Goal: Information Seeking & Learning: Understand process/instructions

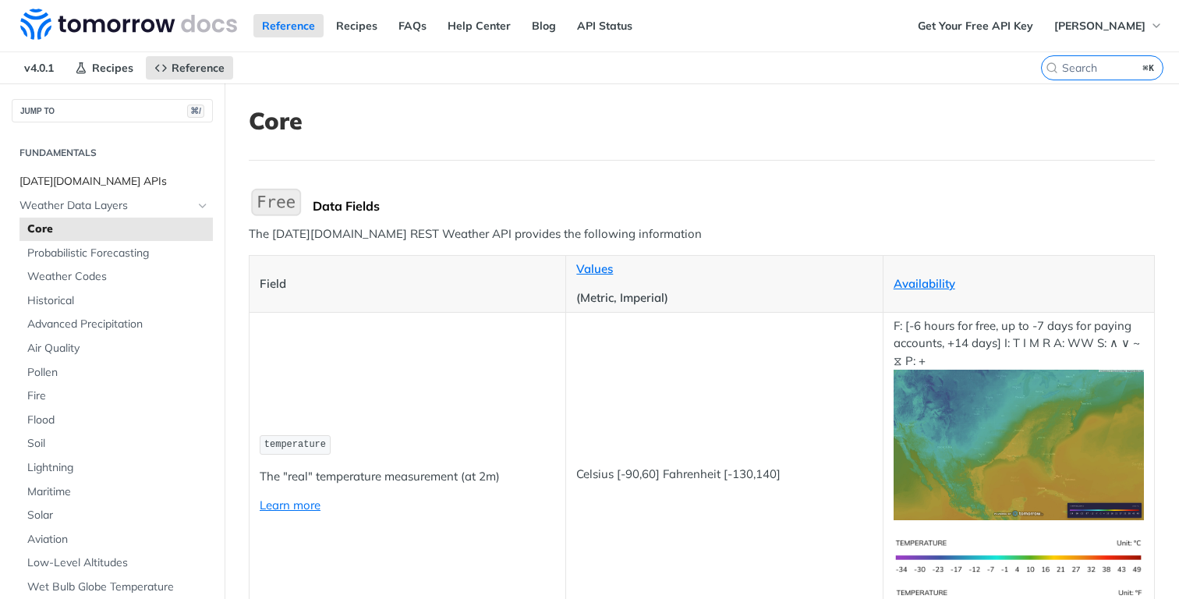
click at [94, 179] on span "[DATE][DOMAIN_NAME] APIs" at bounding box center [113, 182] width 189 height 16
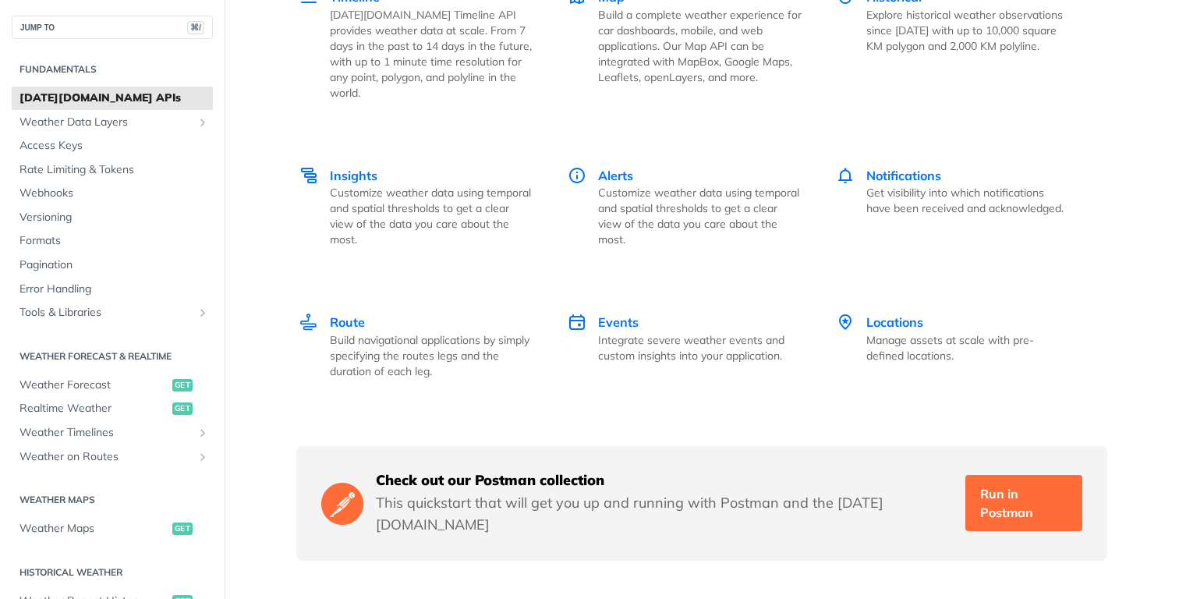
scroll to position [2268, 0]
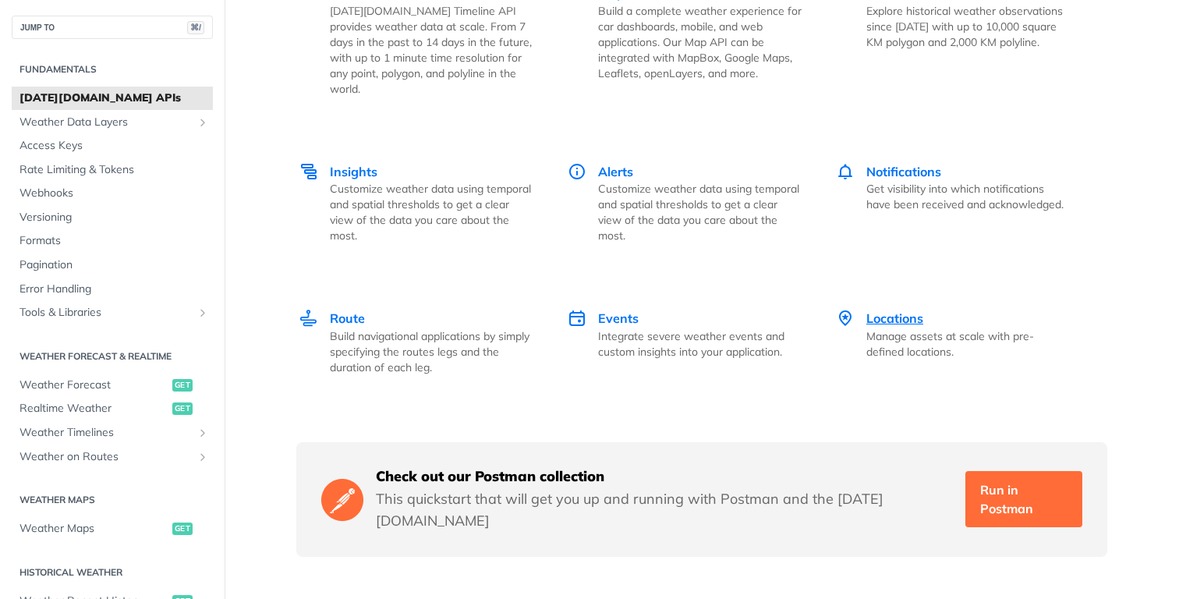
click at [877, 310] on span "Locations" at bounding box center [894, 318] width 57 height 16
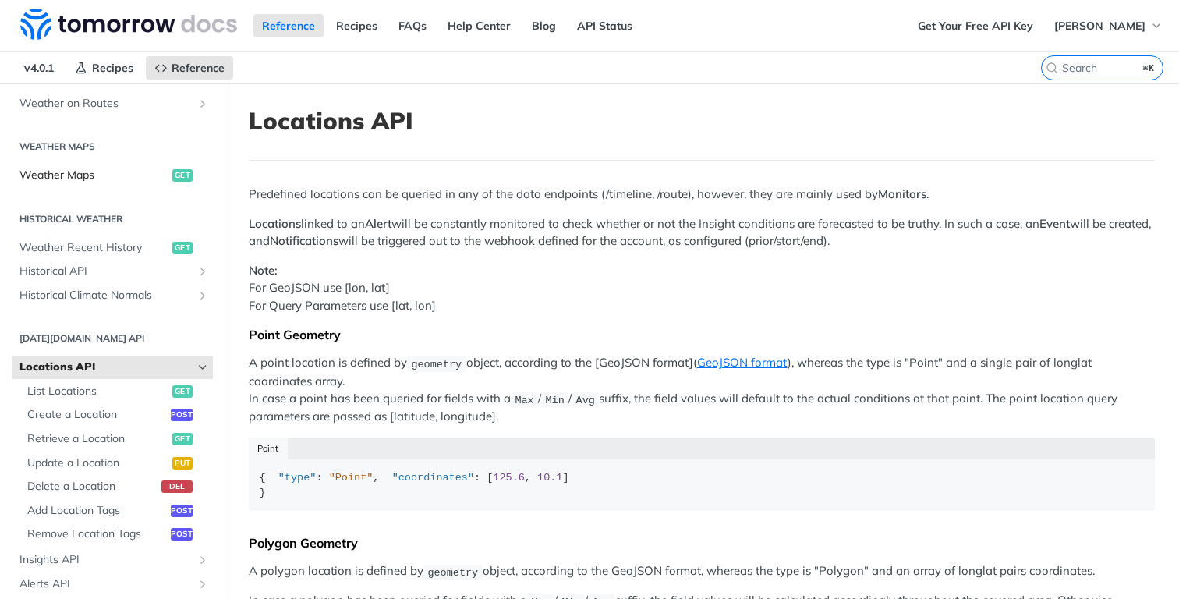
click at [108, 182] on span "Weather Maps" at bounding box center [93, 176] width 149 height 16
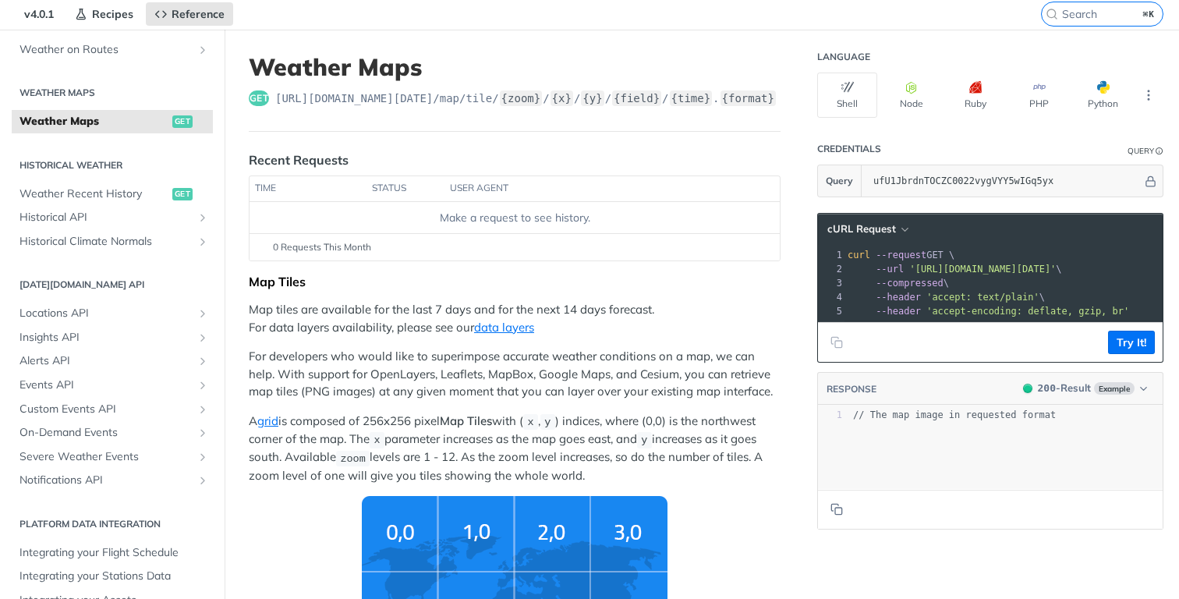
scroll to position [33, 0]
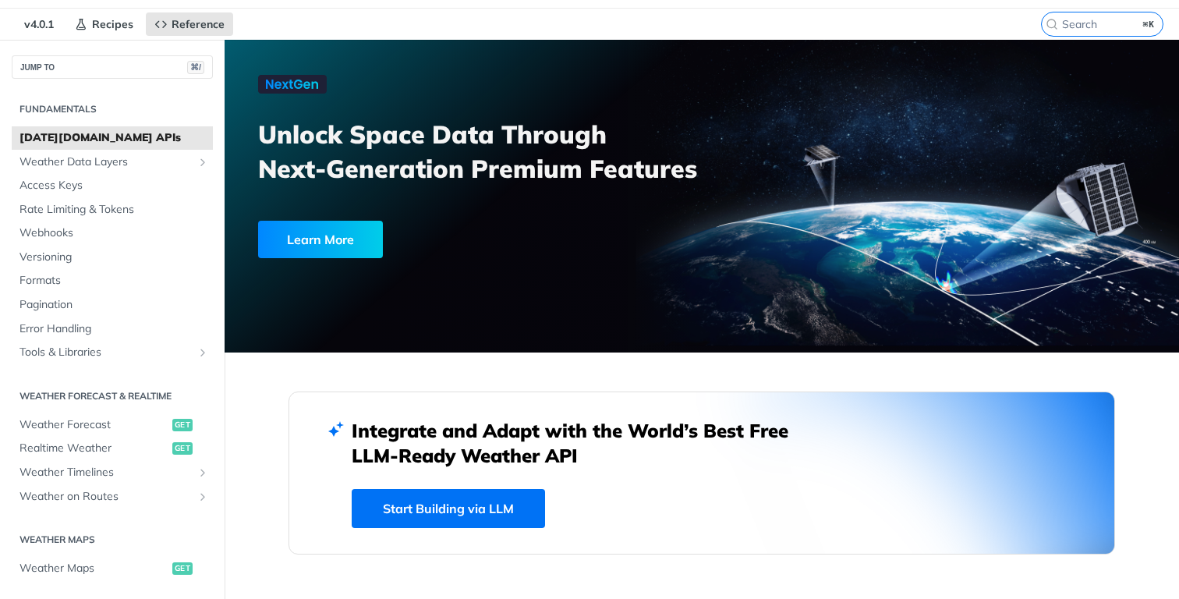
scroll to position [100, 0]
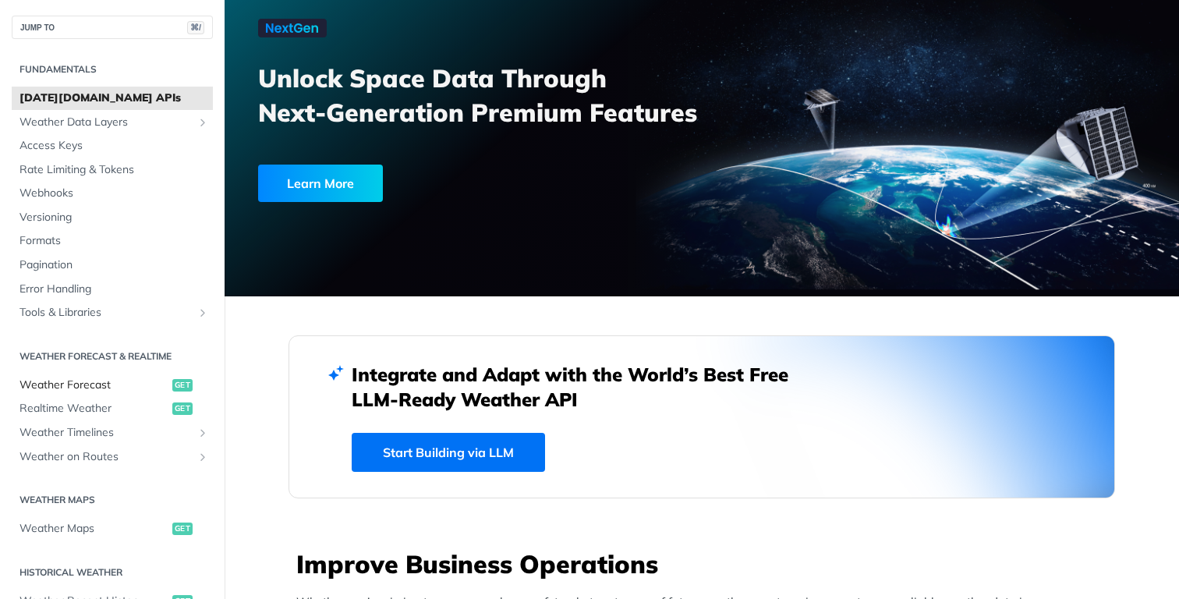
click at [62, 380] on span "Weather Forecast" at bounding box center [93, 385] width 149 height 16
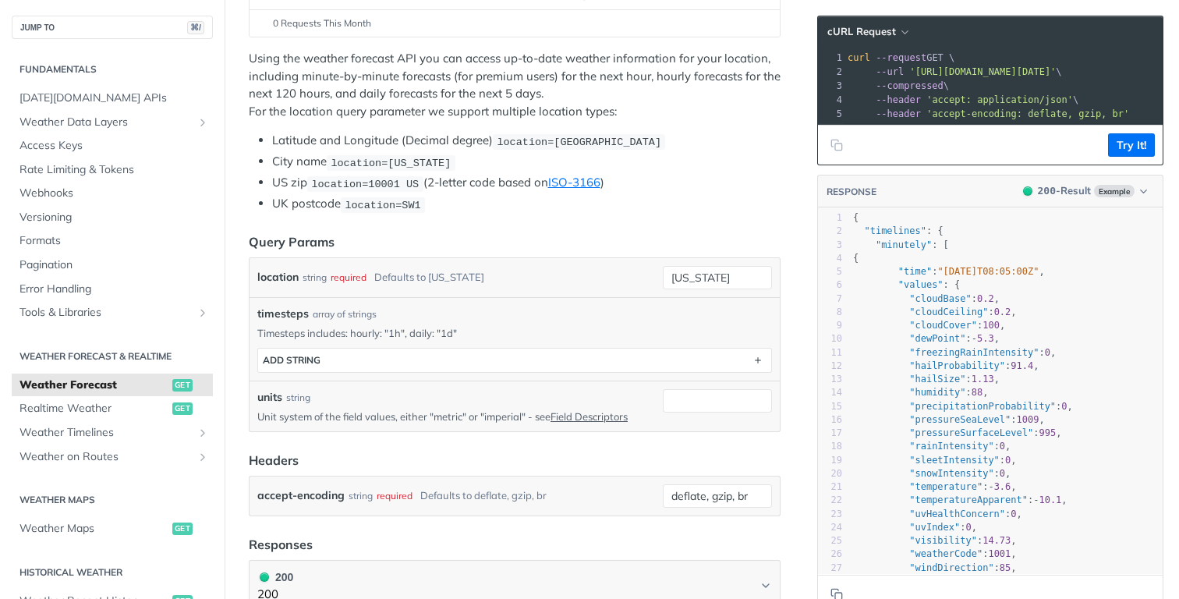
scroll to position [288, 0]
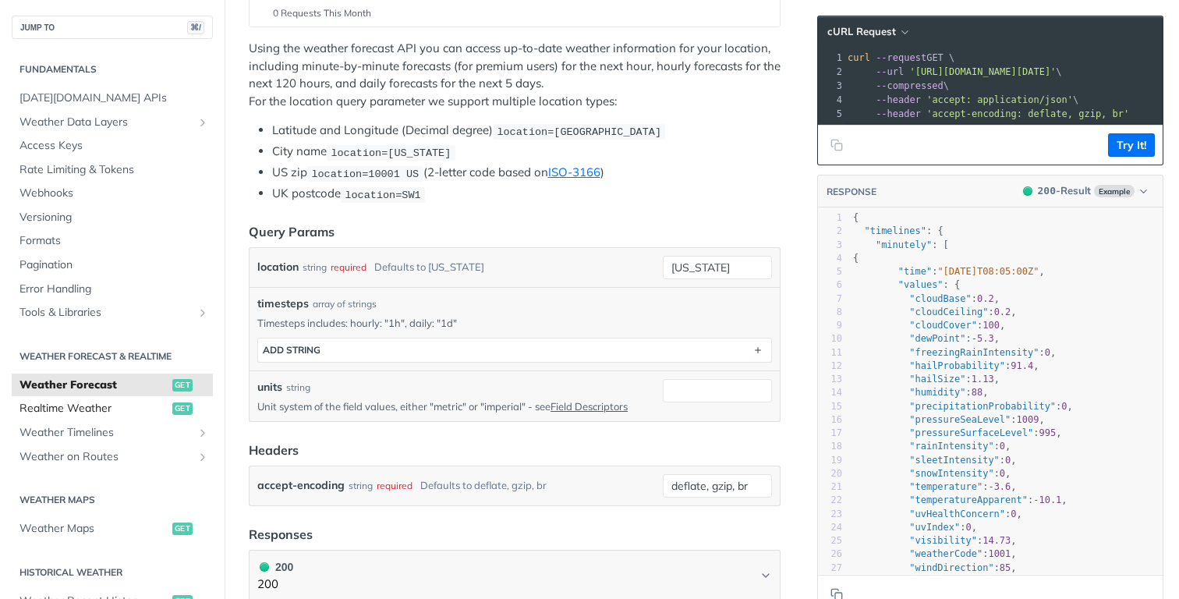
click at [130, 405] on span "Realtime Weather" at bounding box center [93, 409] width 149 height 16
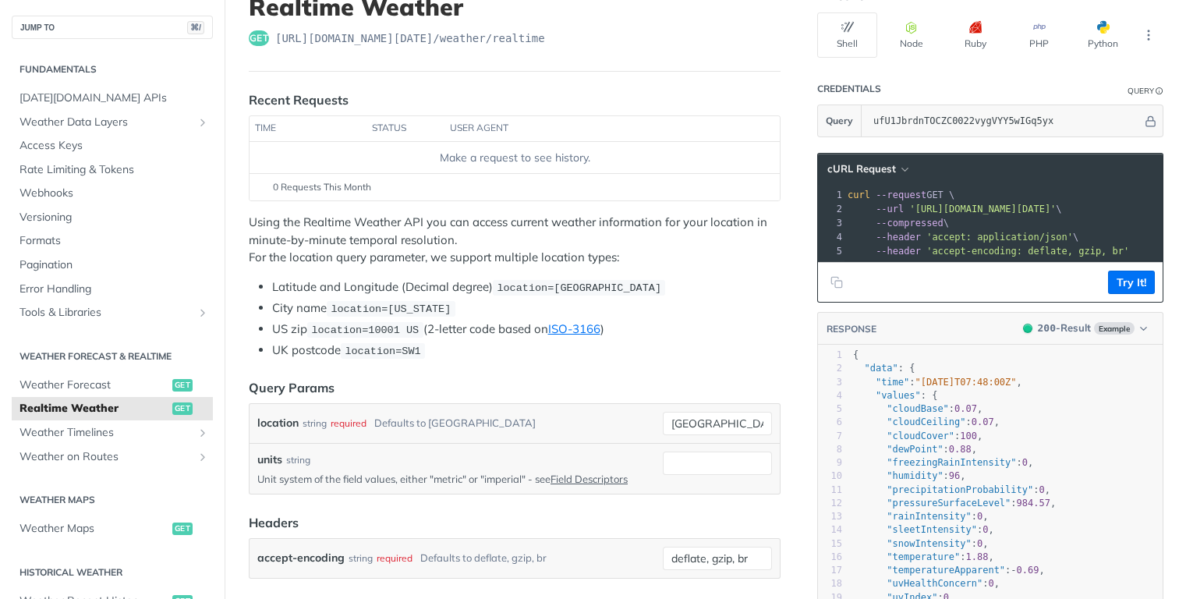
scroll to position [113, 0]
click at [280, 225] on p "Using the Realtime Weather API you can access current weather information for y…" at bounding box center [515, 240] width 532 height 53
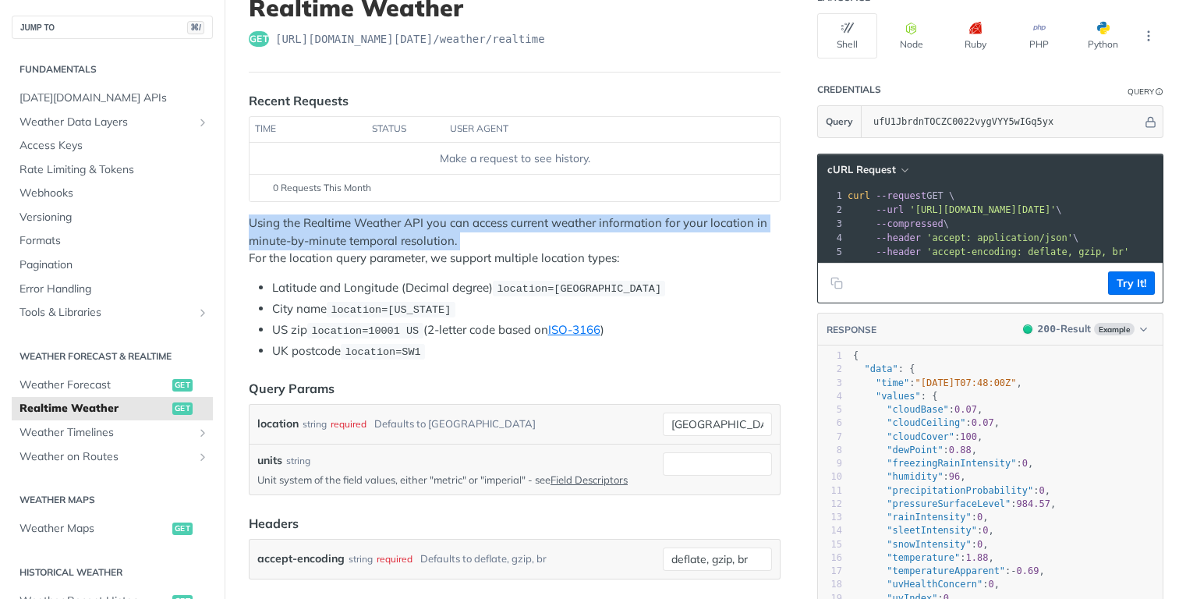
click at [280, 225] on p "Using the Realtime Weather API you can access current weather information for y…" at bounding box center [515, 240] width 532 height 53
click at [379, 241] on p "Using the Realtime Weather API you can access current weather information for y…" at bounding box center [515, 240] width 532 height 53
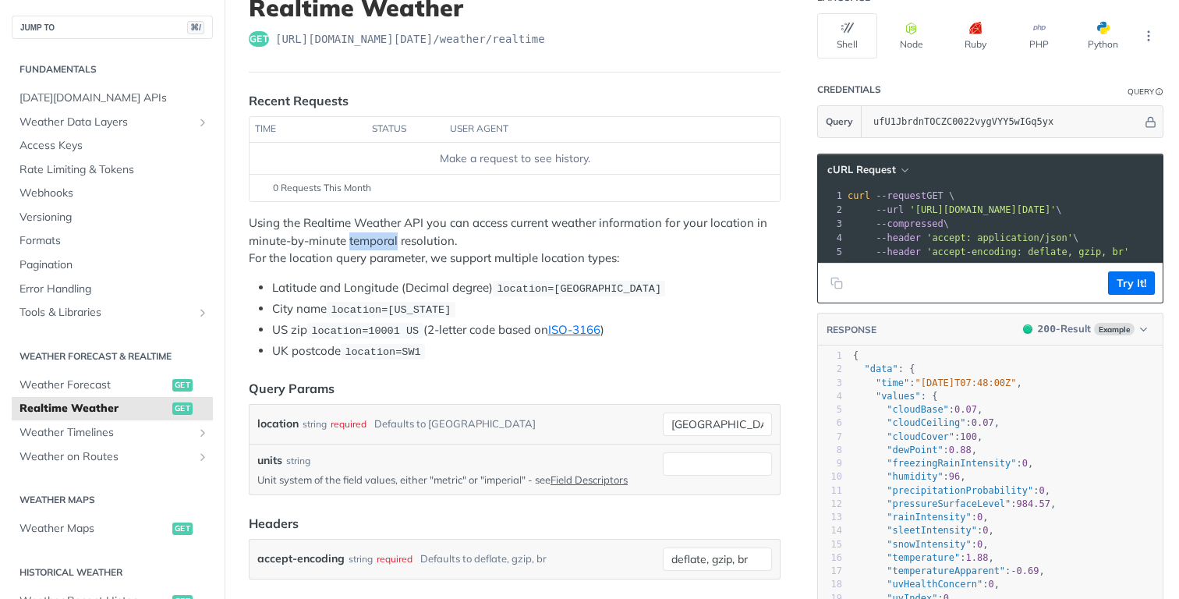
click at [379, 241] on p "Using the Realtime Weather API you can access current weather information for y…" at bounding box center [515, 240] width 532 height 53
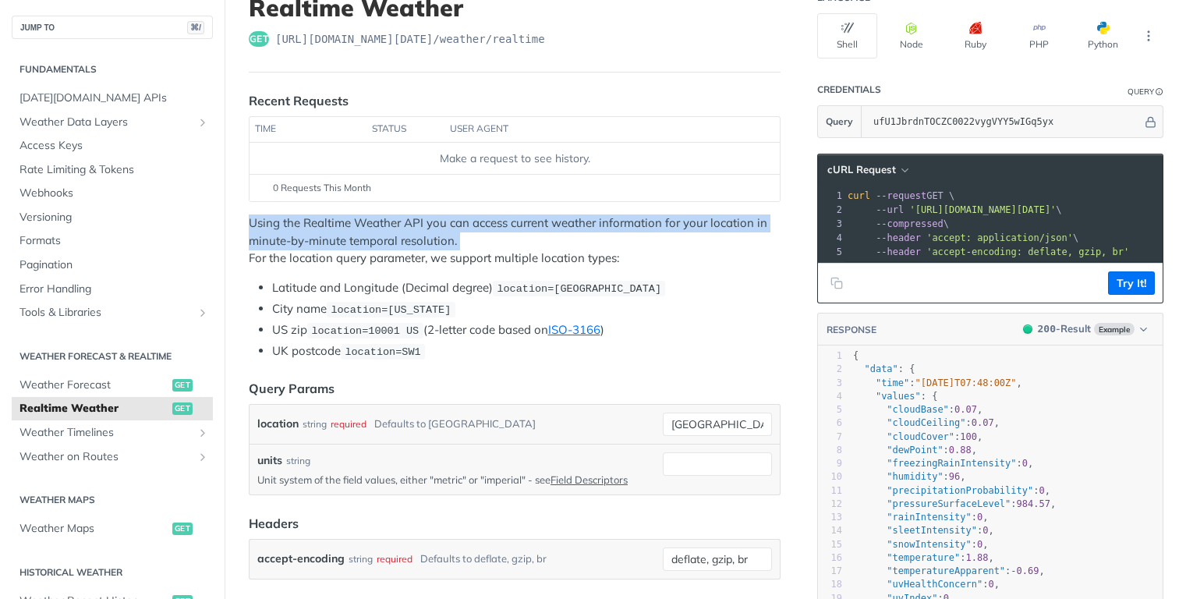
click at [379, 241] on p "Using the Realtime Weather API you can access current weather information for y…" at bounding box center [515, 240] width 532 height 53
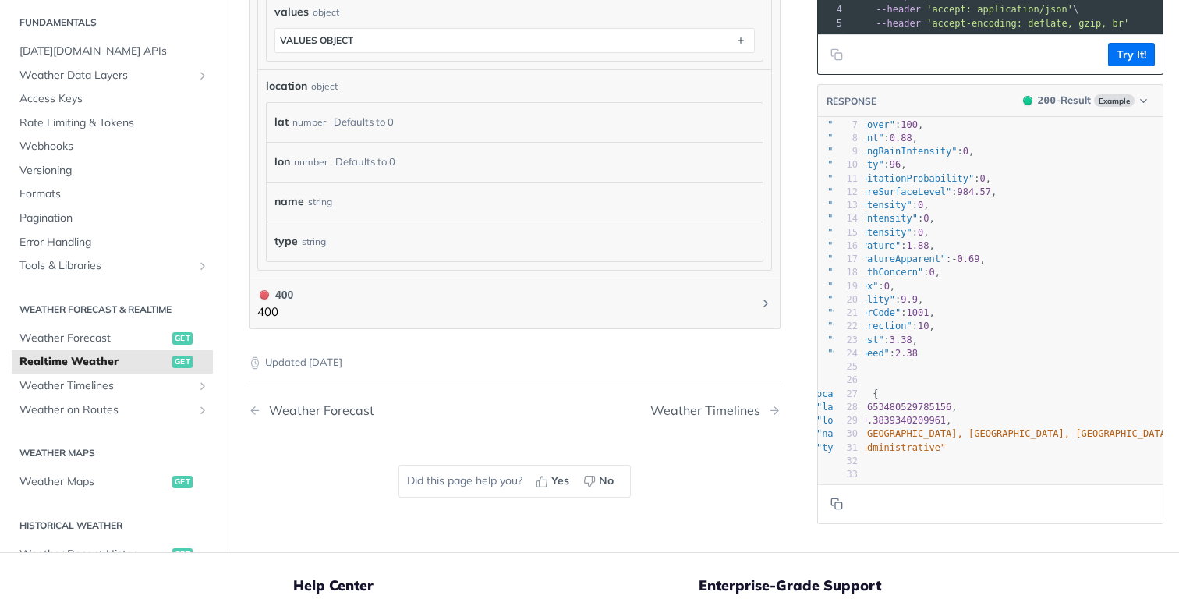
scroll to position [0, 0]
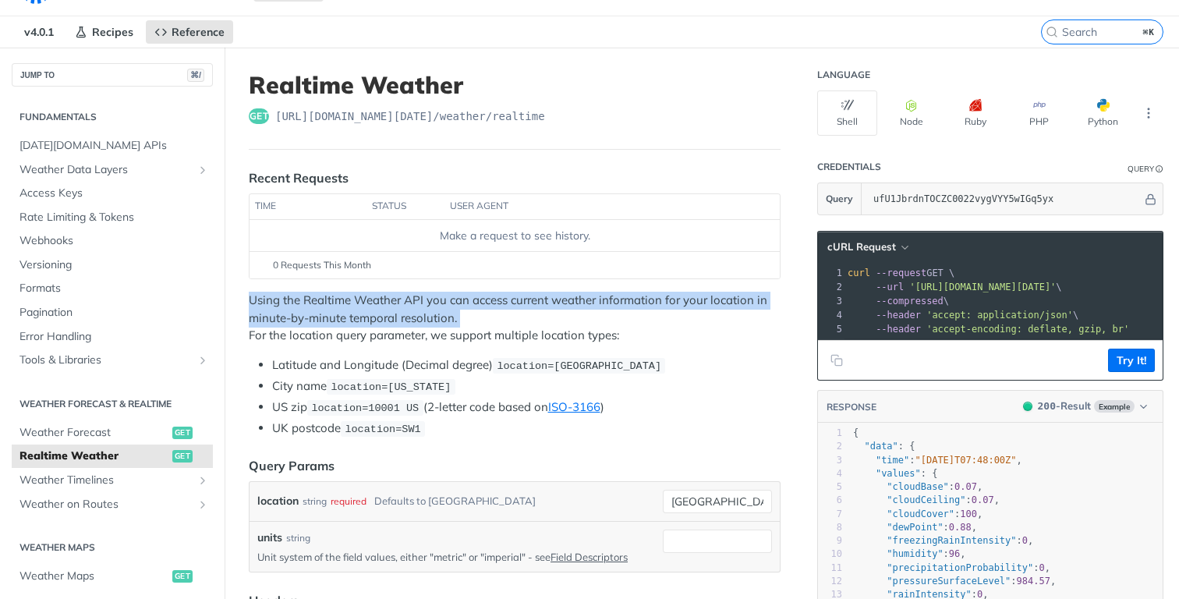
click at [637, 300] on p "Using the Realtime Weather API you can access current weather information for y…" at bounding box center [515, 318] width 532 height 53
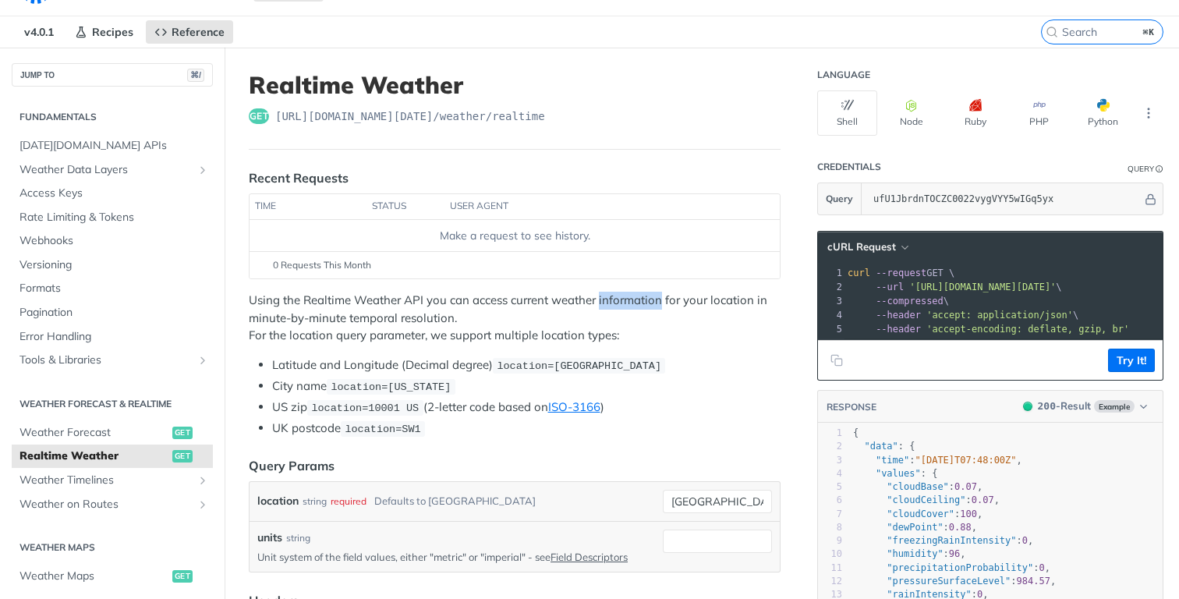
click at [637, 300] on p "Using the Realtime Weather API you can access current weather information for y…" at bounding box center [515, 318] width 532 height 53
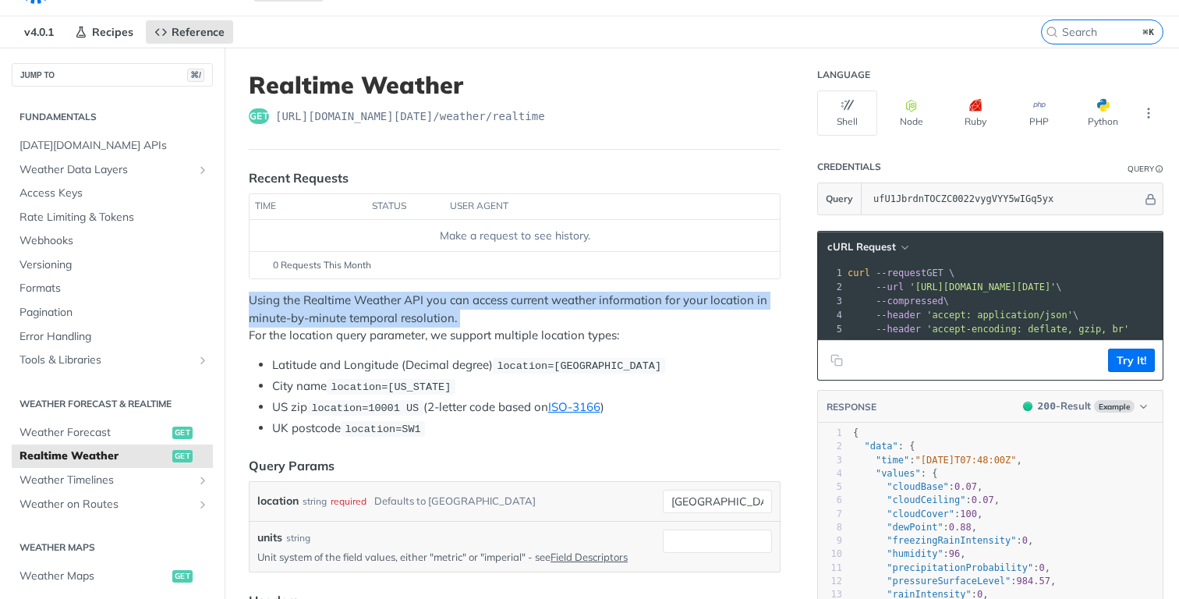
click at [637, 300] on p "Using the Realtime Weather API you can access current weather information for y…" at bounding box center [515, 318] width 532 height 53
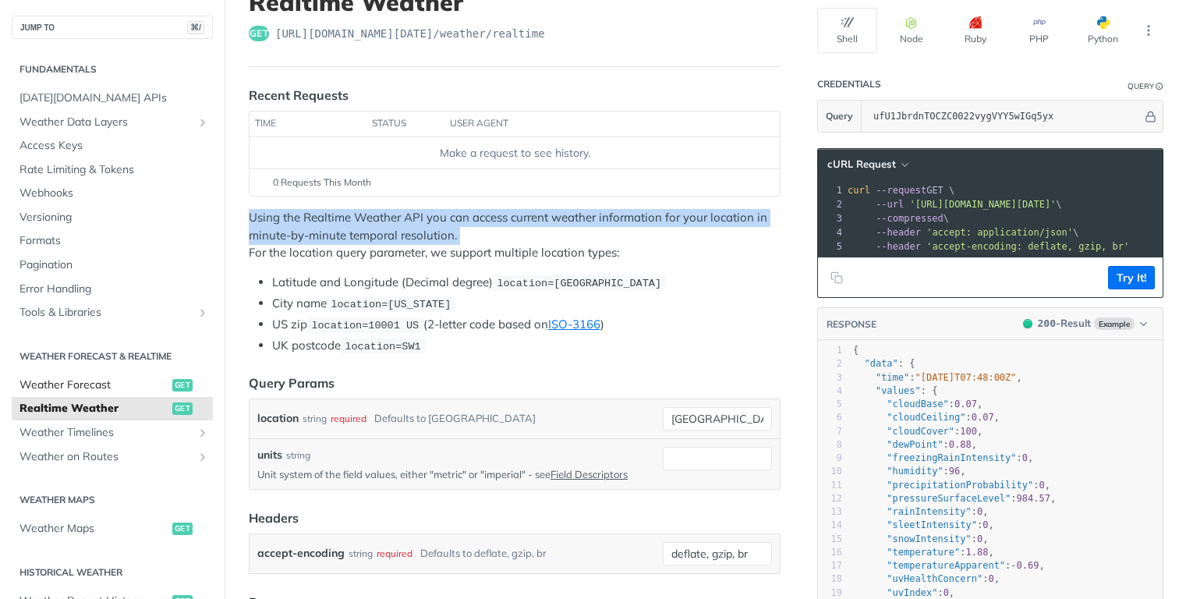
click at [108, 382] on span "Weather Forecast" at bounding box center [93, 385] width 149 height 16
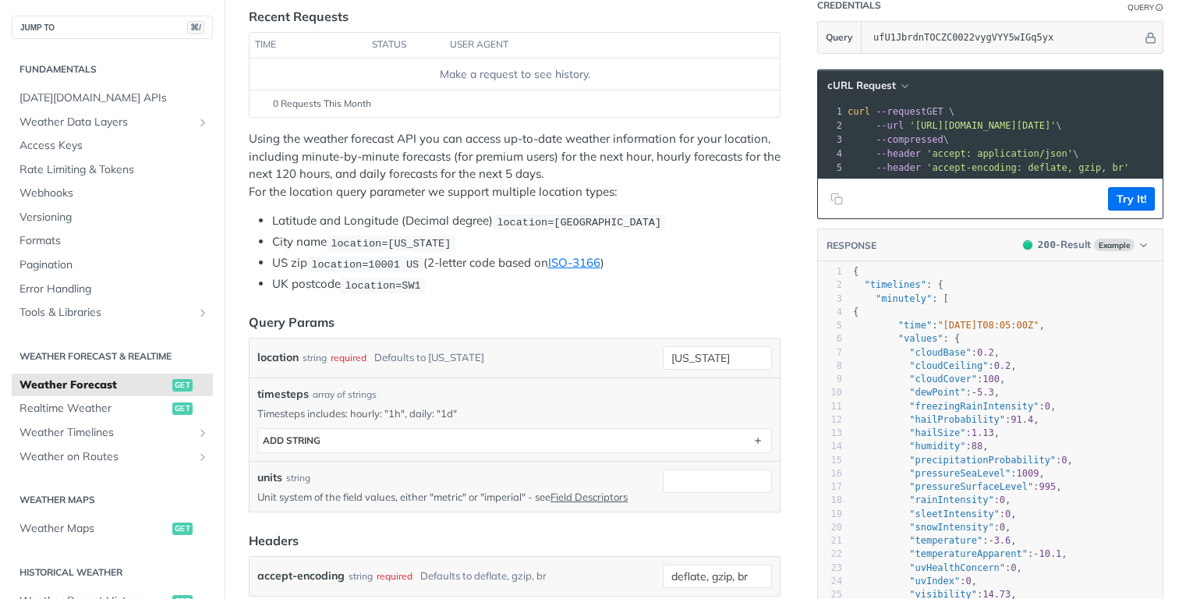
click at [293, 142] on p "Using the weather forecast API you can access up-to-date weather information fo…" at bounding box center [515, 165] width 532 height 70
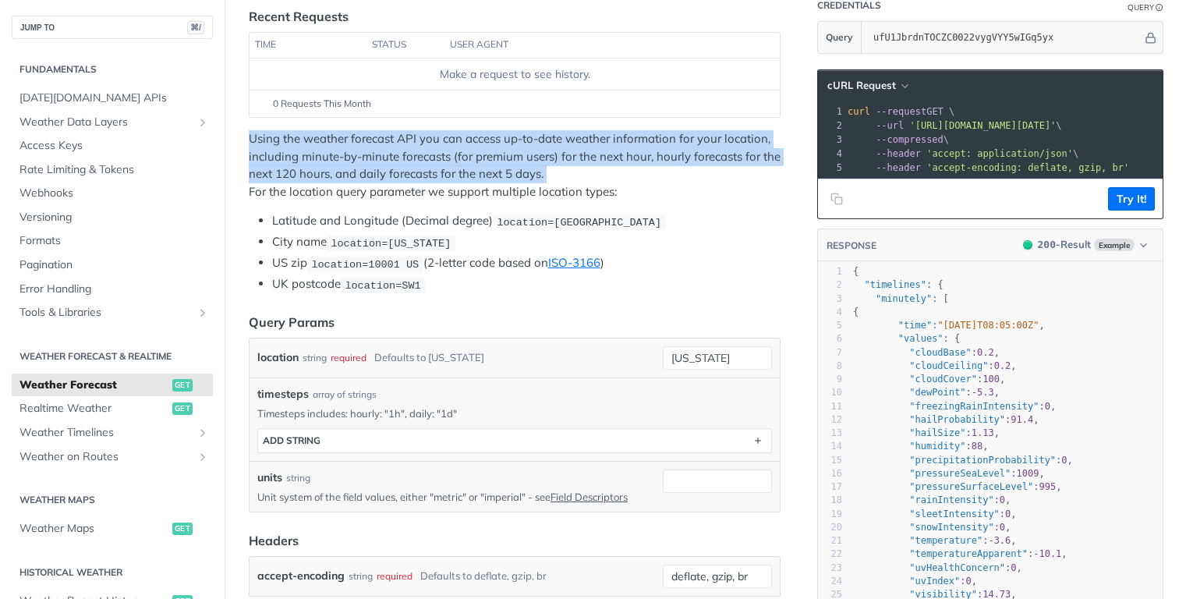
click at [293, 142] on p "Using the weather forecast API you can access up-to-date weather information fo…" at bounding box center [515, 165] width 532 height 70
click at [262, 150] on p "Using the weather forecast API you can access up-to-date weather information fo…" at bounding box center [515, 165] width 532 height 70
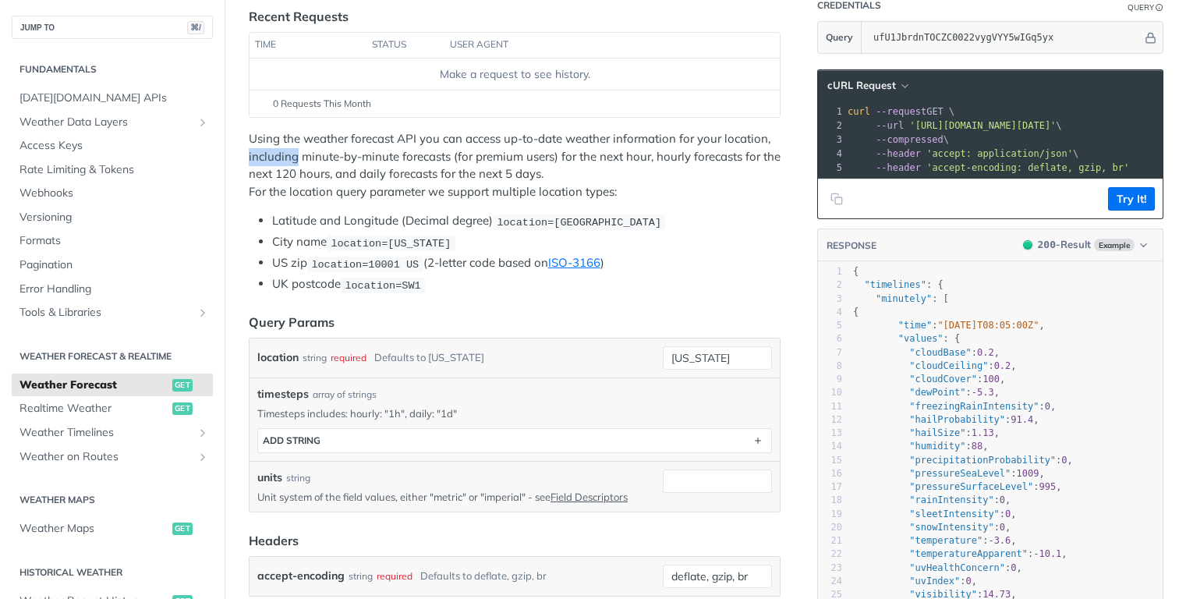
click at [262, 150] on p "Using the weather forecast API you can access up-to-date weather information fo…" at bounding box center [515, 165] width 532 height 70
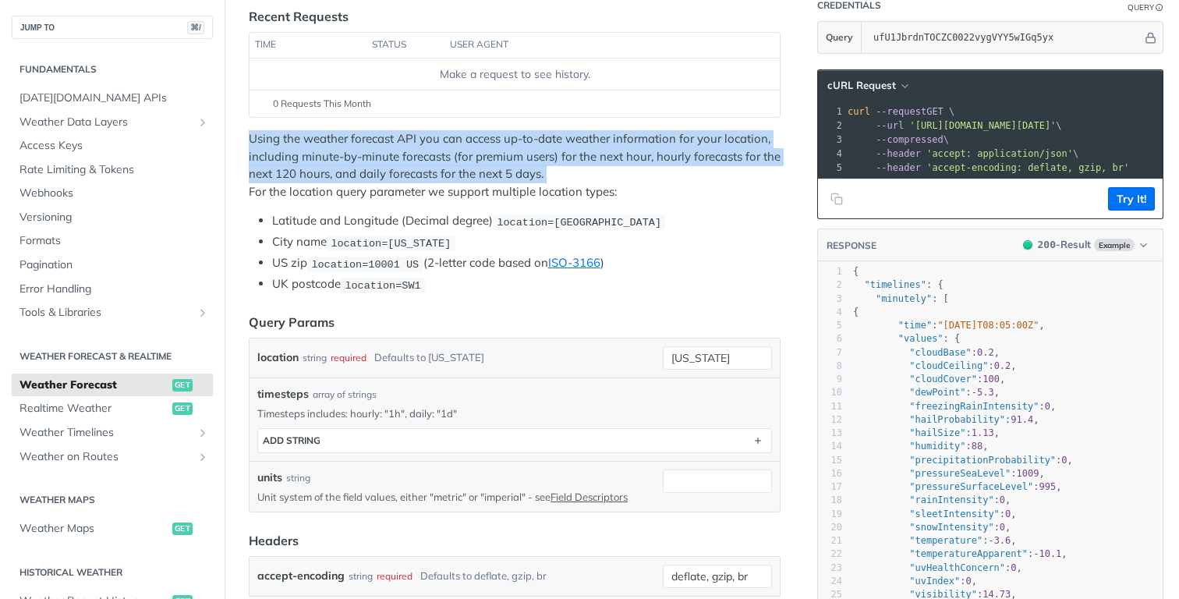
click at [262, 150] on p "Using the weather forecast API you can access up-to-date weather information fo…" at bounding box center [515, 165] width 532 height 70
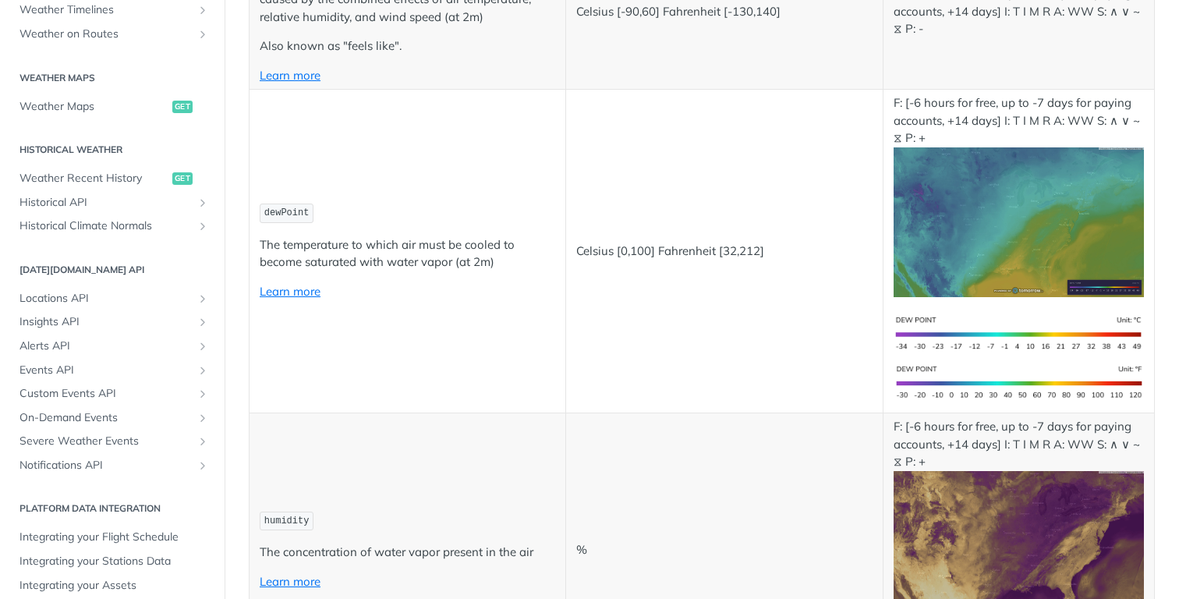
scroll to position [820, 0]
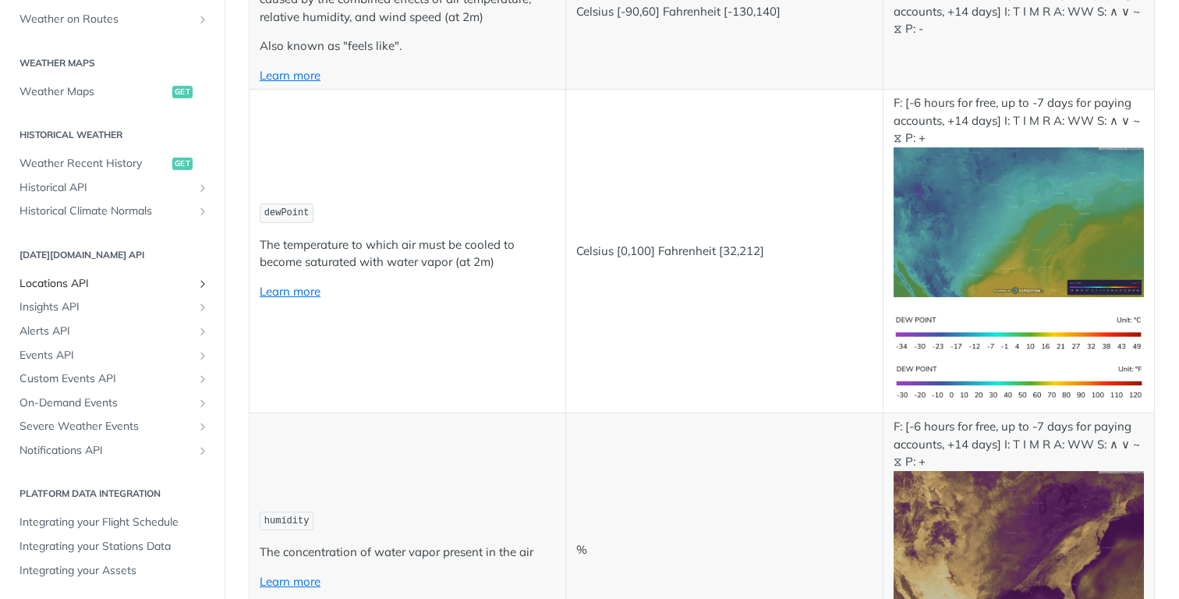
click at [65, 288] on span "Locations API" at bounding box center [105, 284] width 173 height 16
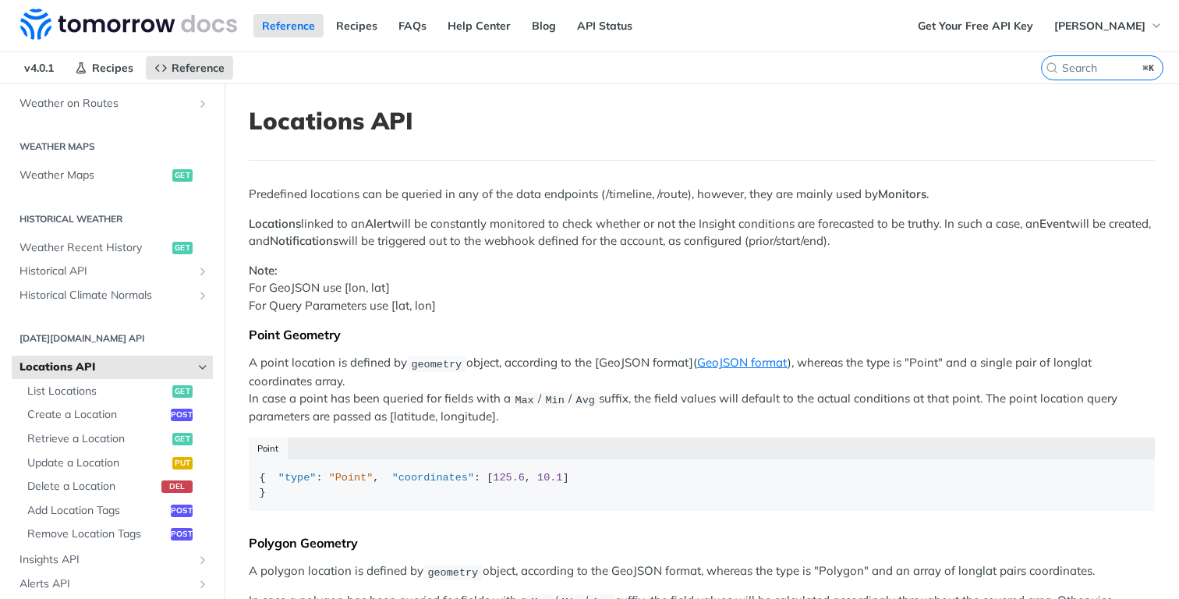
click at [292, 194] on p "Predefined locations can be queried in any of the data endpoints (/timeline, /r…" at bounding box center [702, 195] width 906 height 18
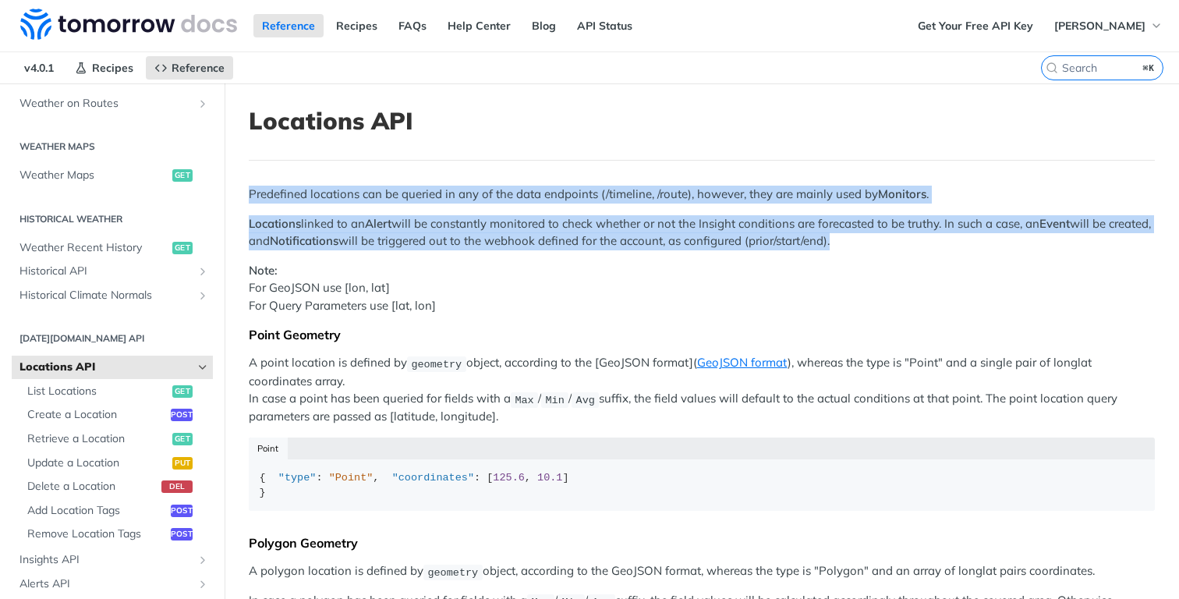
drag, startPoint x: 292, startPoint y: 194, endPoint x: 292, endPoint y: 232, distance: 37.4
click at [292, 232] on div "Predefined locations can be queried in any of the data endpoints (/timeline, /r…" at bounding box center [702, 593] width 906 height 815
click at [271, 225] on strong "Locations" at bounding box center [275, 223] width 52 height 15
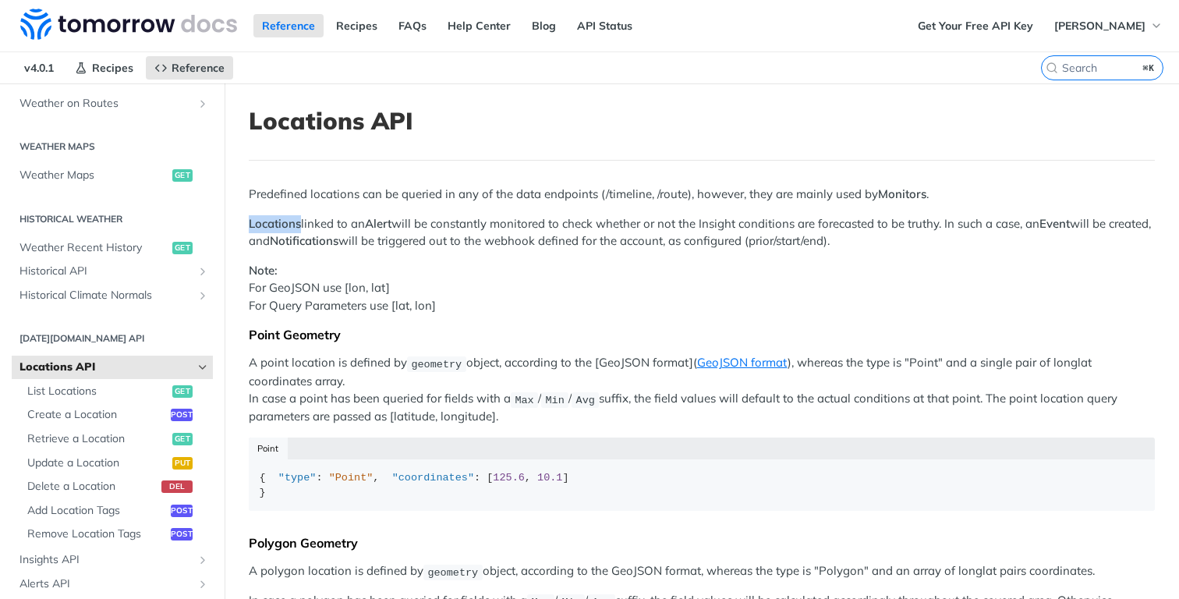
click at [271, 225] on strong "Locations" at bounding box center [275, 223] width 52 height 15
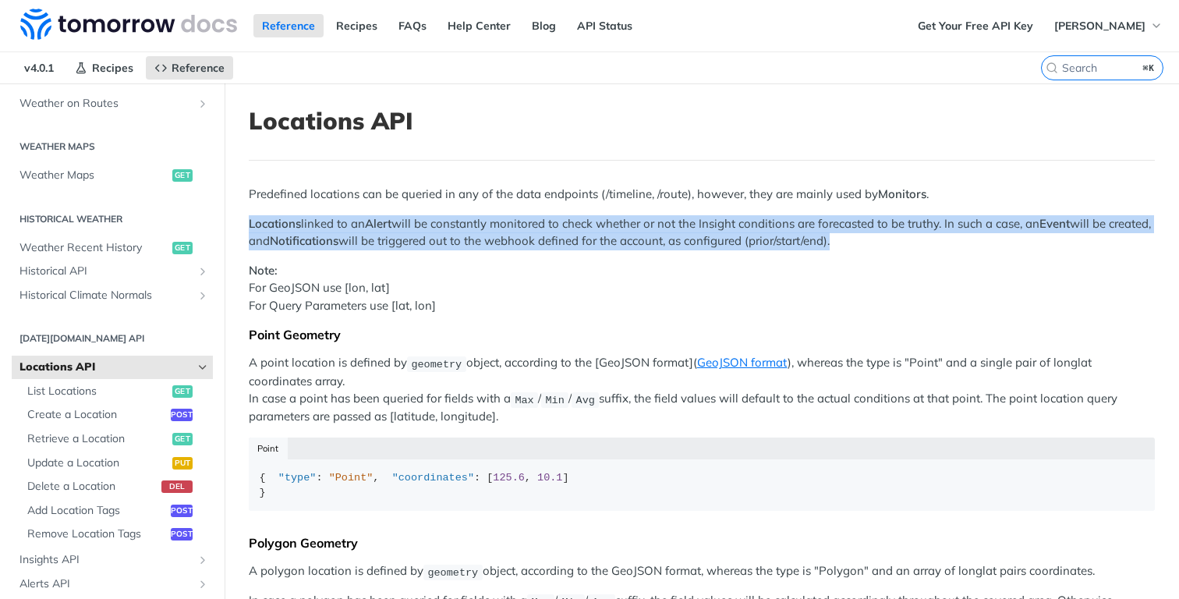
click at [271, 225] on strong "Locations" at bounding box center [275, 223] width 52 height 15
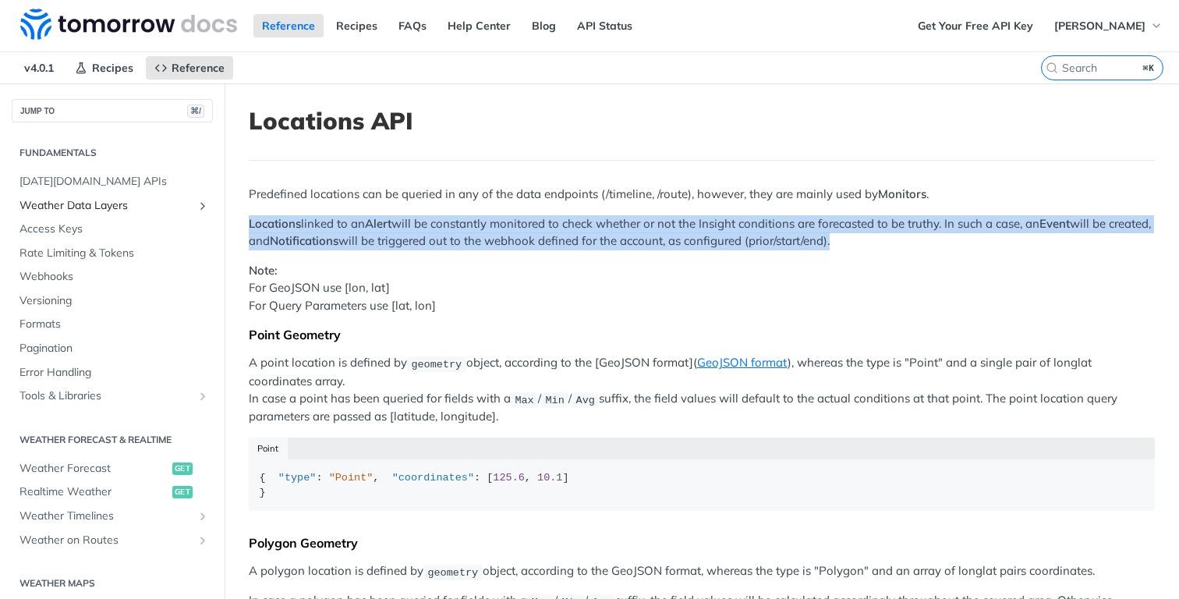
click at [108, 207] on span "Weather Data Layers" at bounding box center [105, 206] width 173 height 16
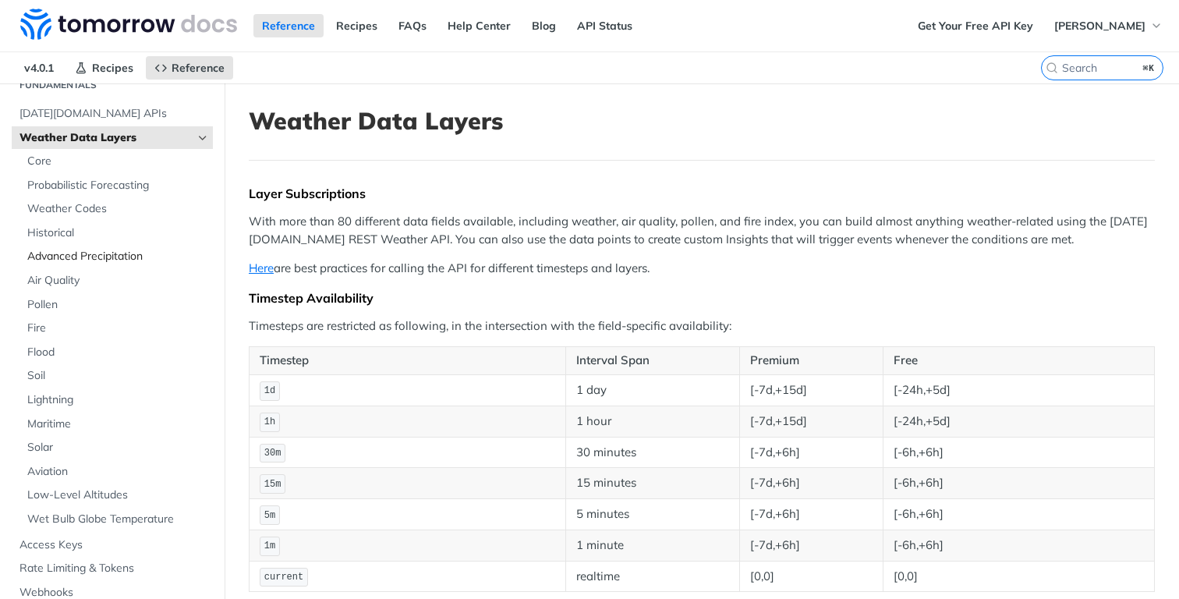
scroll to position [41, 0]
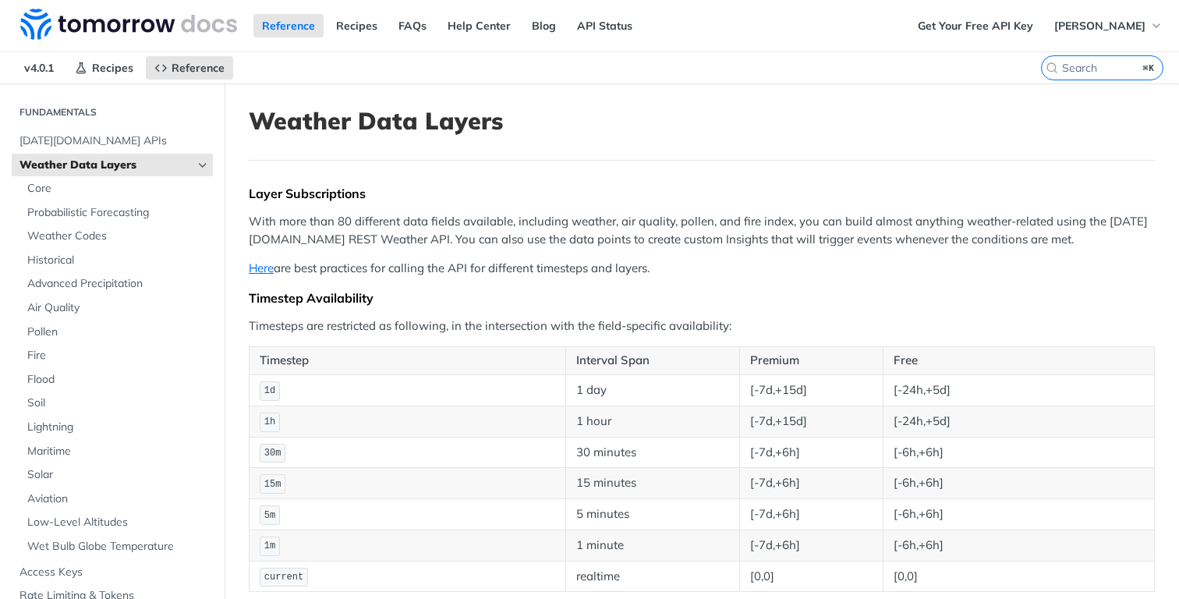
click at [76, 165] on span "Weather Data Layers" at bounding box center [105, 165] width 173 height 16
click at [97, 147] on span "[DATE][DOMAIN_NAME] APIs" at bounding box center [113, 141] width 189 height 16
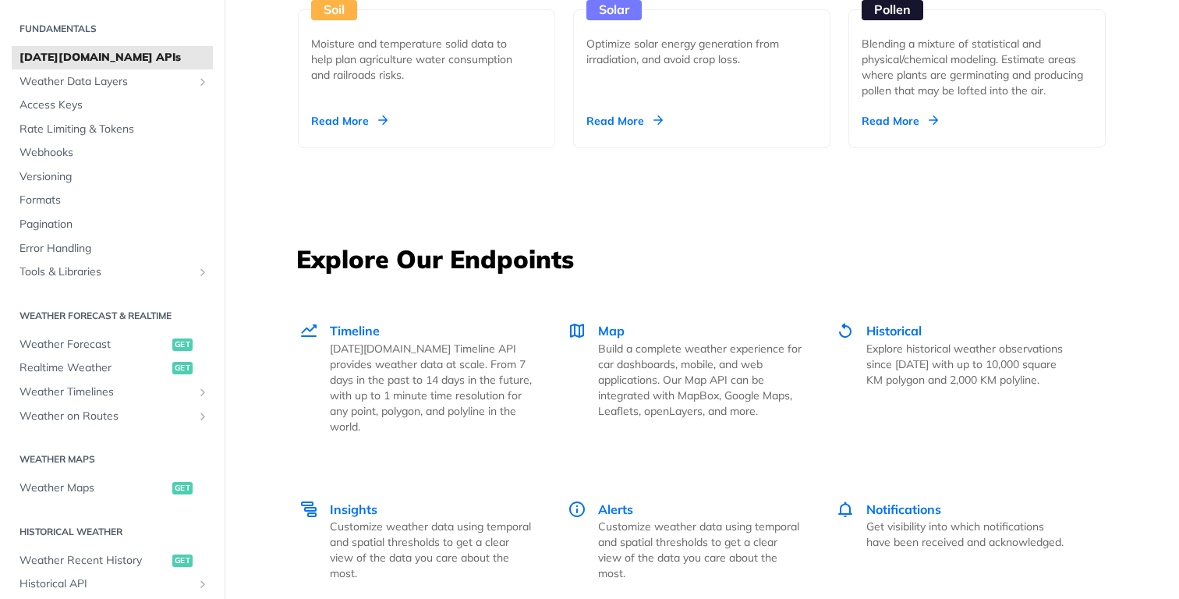
scroll to position [1939, 0]
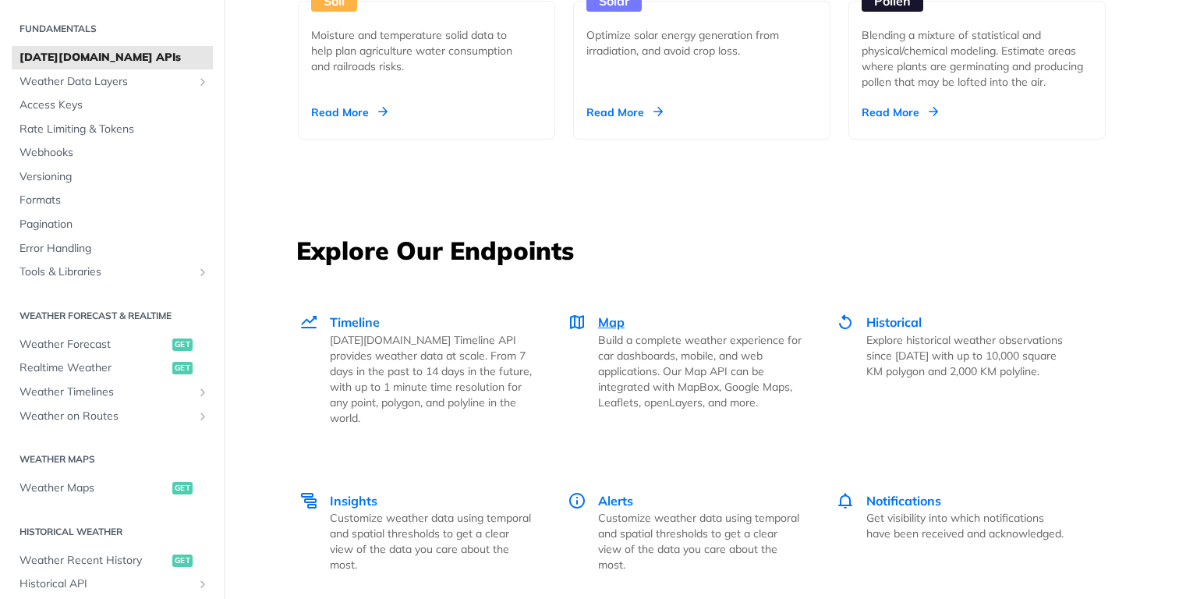
click at [610, 318] on span "Map" at bounding box center [611, 322] width 27 height 16
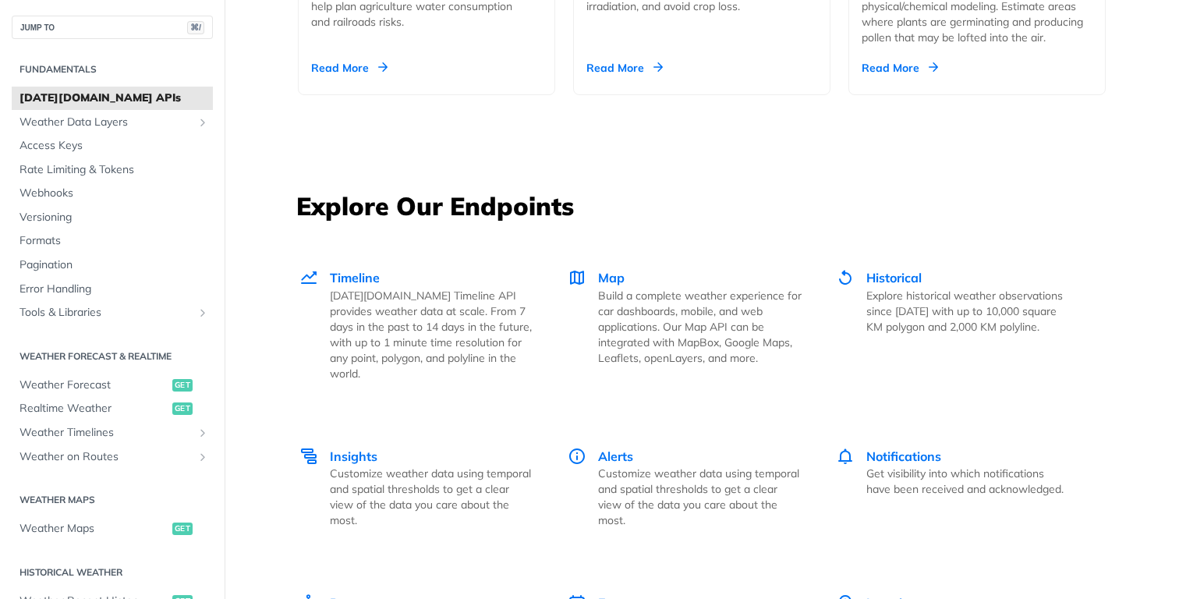
scroll to position [2036, 0]
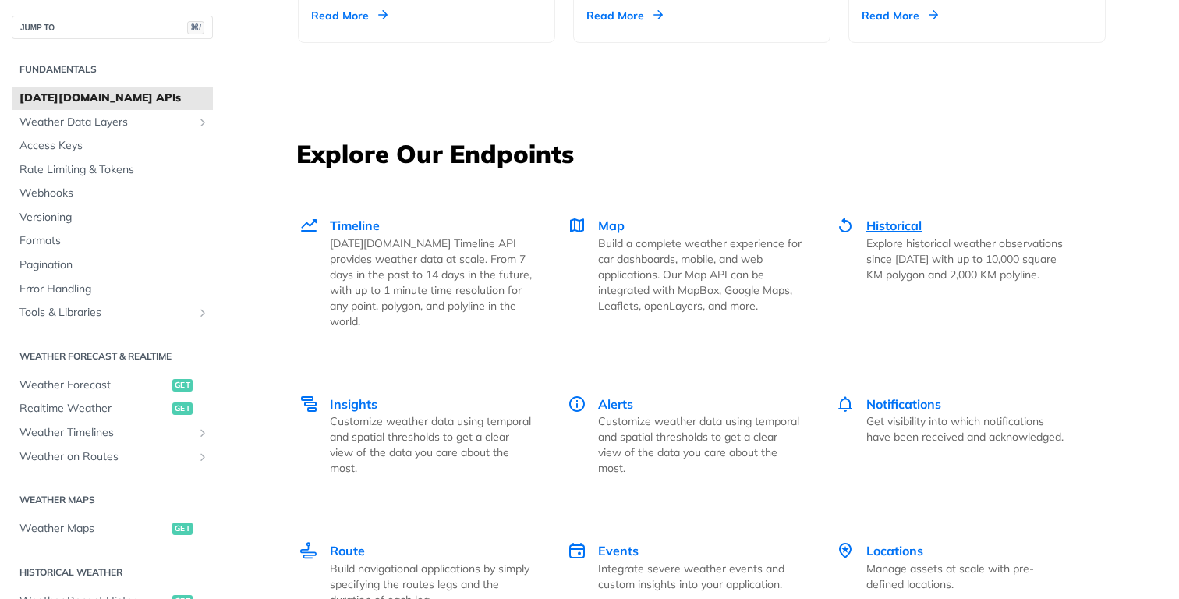
click at [904, 224] on span "Historical" at bounding box center [893, 226] width 55 height 16
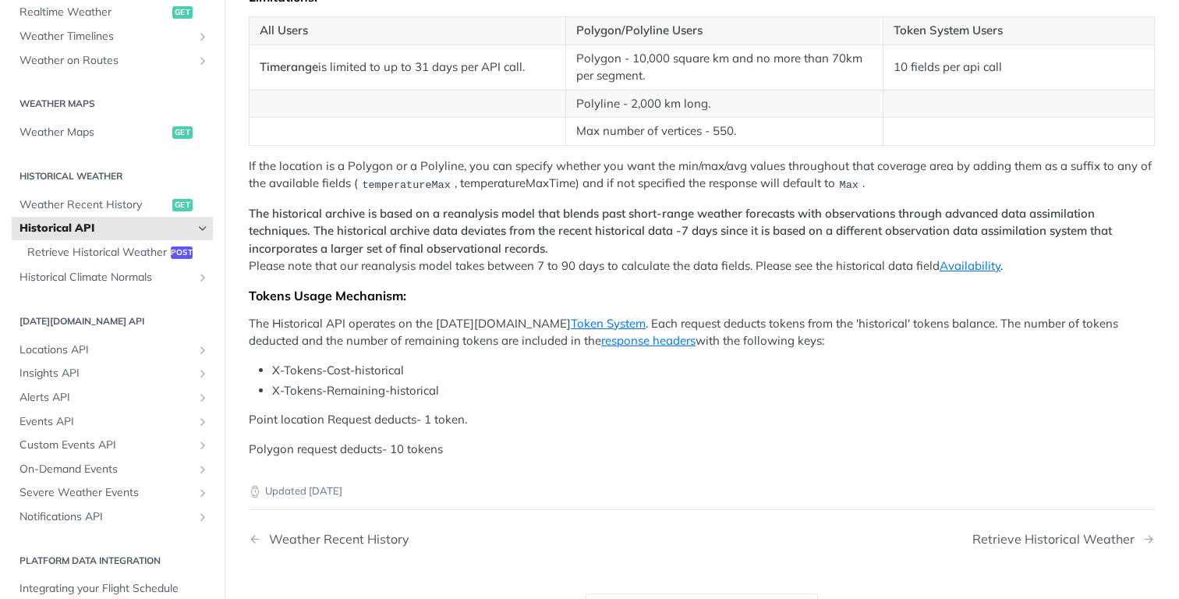
scroll to position [448, 0]
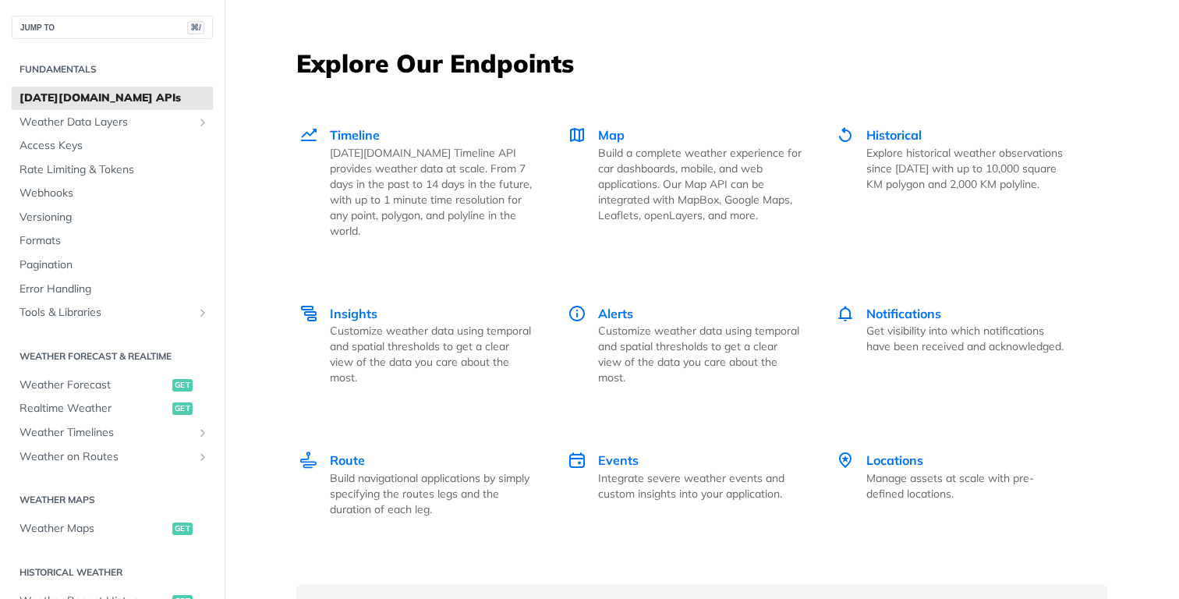
scroll to position [2136, 0]
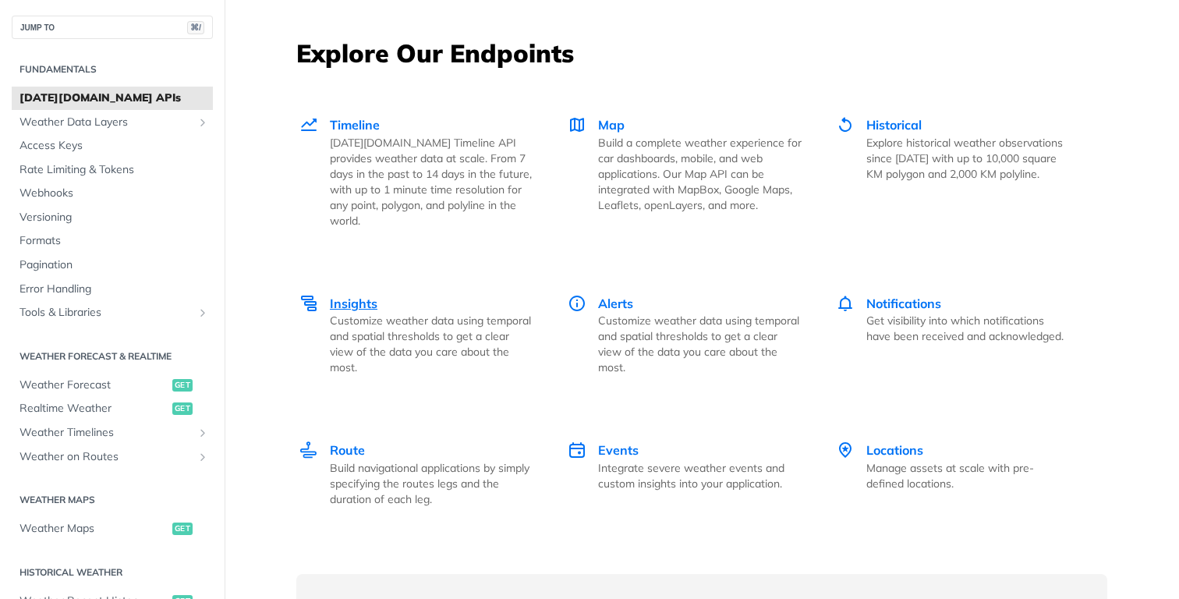
click at [348, 295] on span "Insights" at bounding box center [354, 303] width 48 height 16
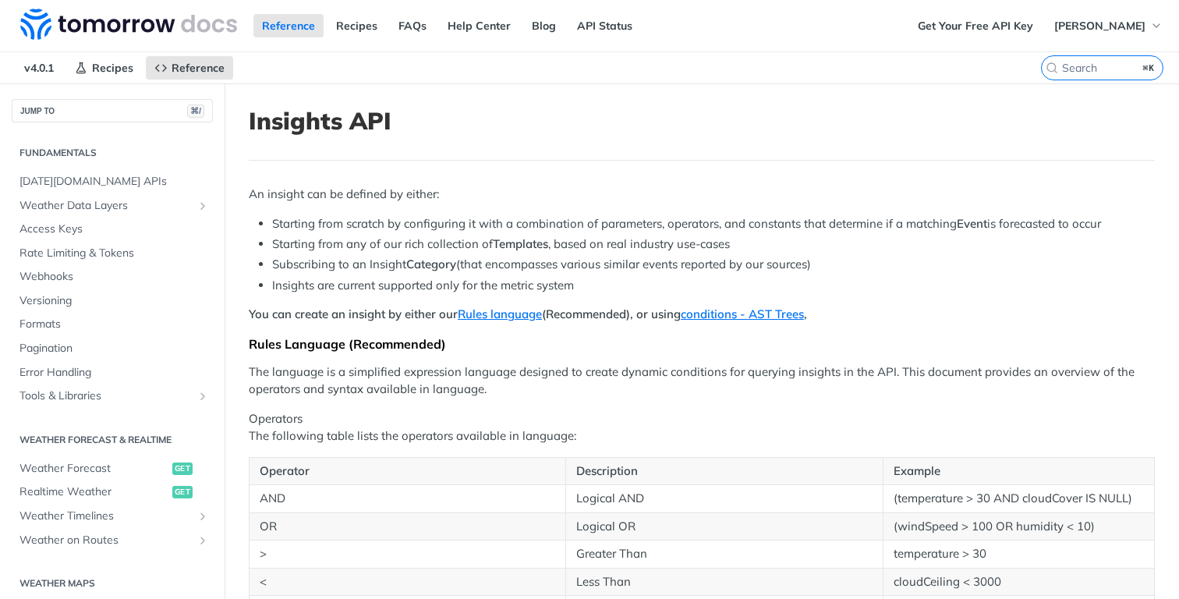
scroll to position [437, 0]
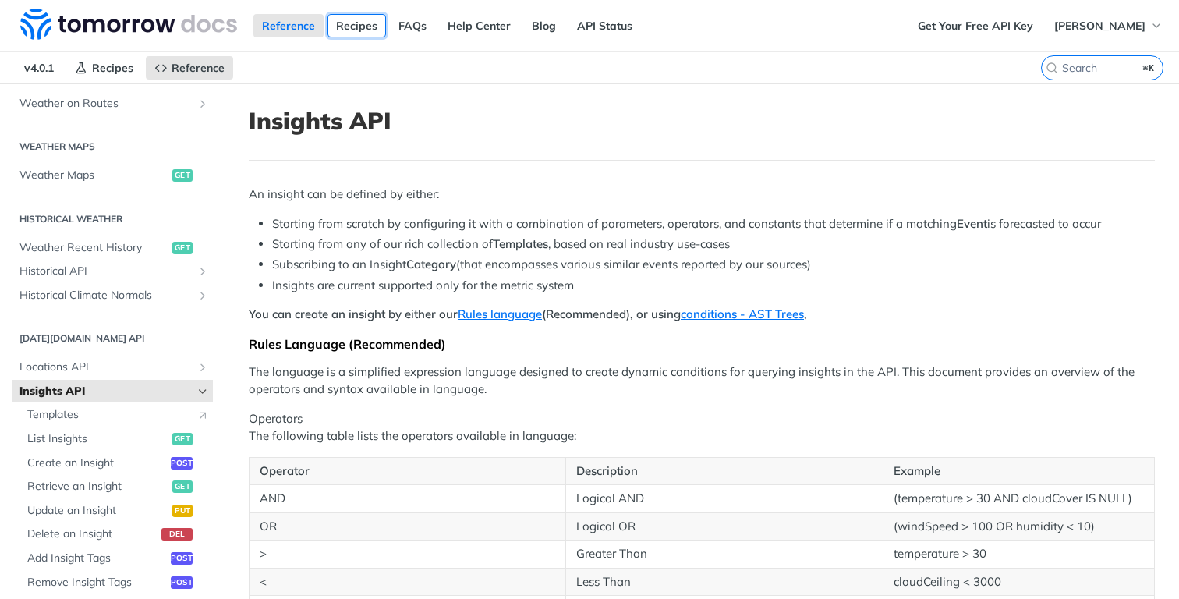
click at [356, 27] on link "Recipes" at bounding box center [356, 25] width 58 height 23
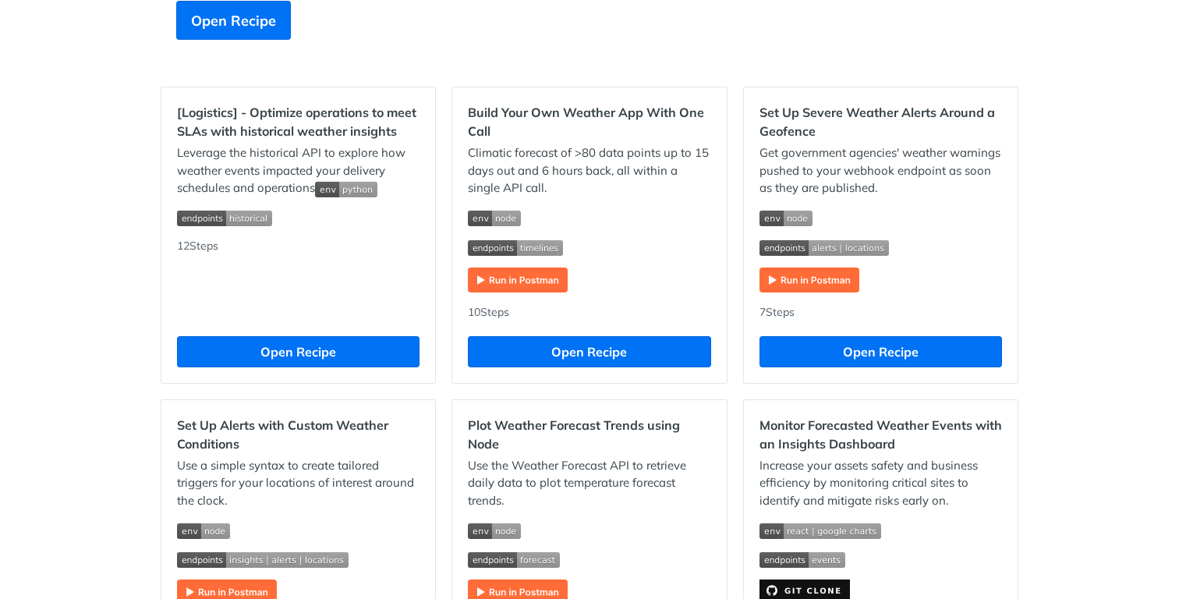
scroll to position [448, 0]
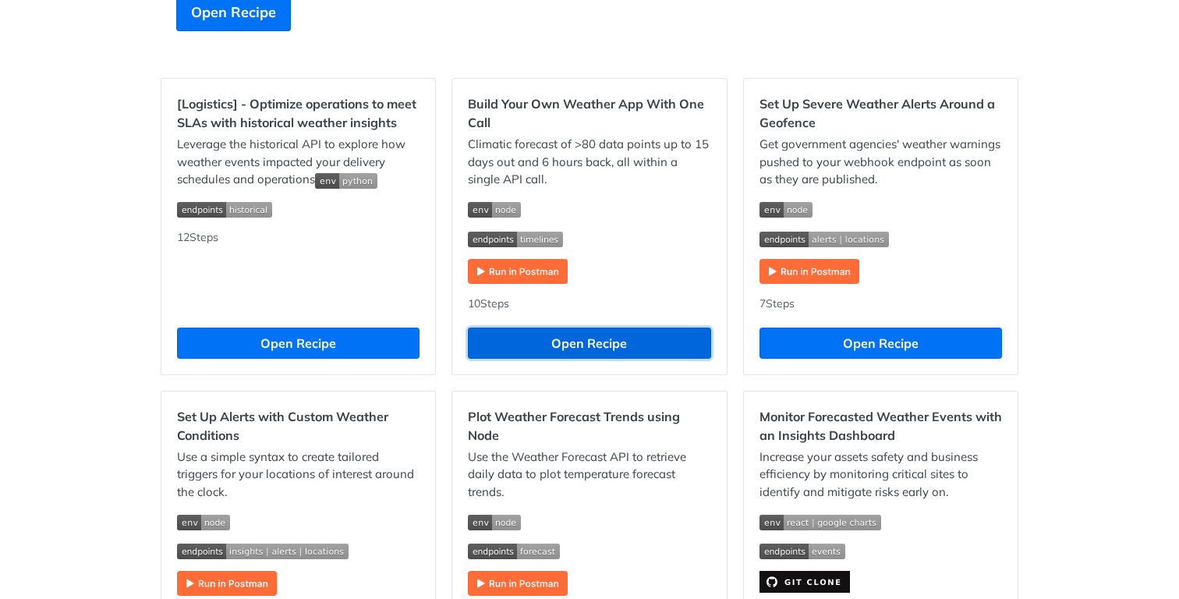
click at [585, 349] on button "Open Recipe" at bounding box center [589, 342] width 242 height 31
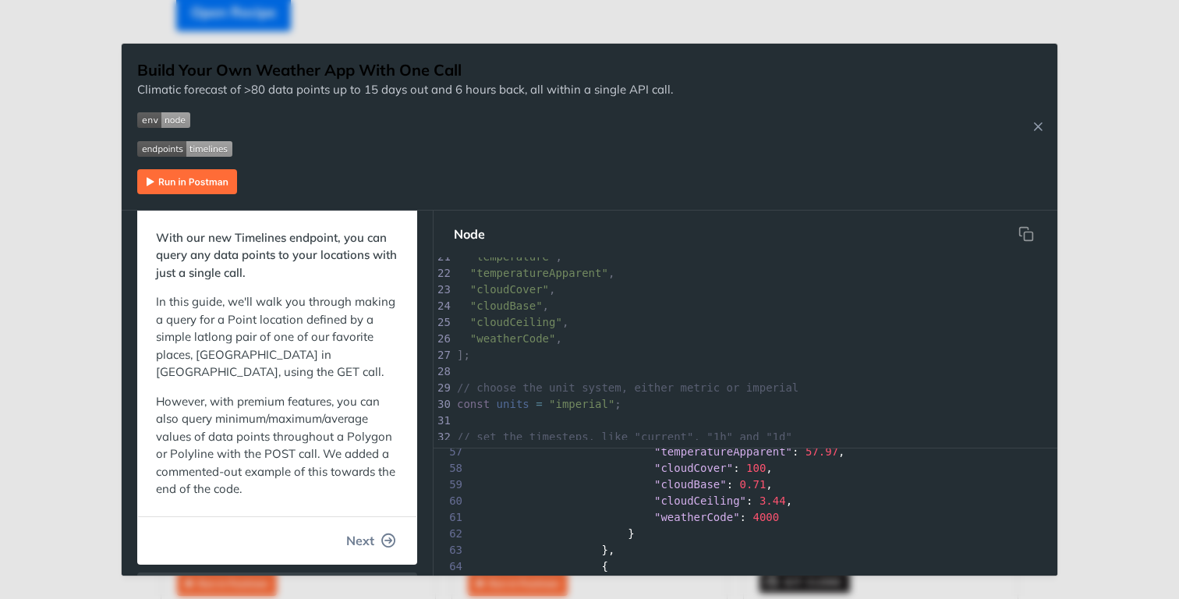
click at [365, 540] on span "Next" at bounding box center [360, 540] width 28 height 19
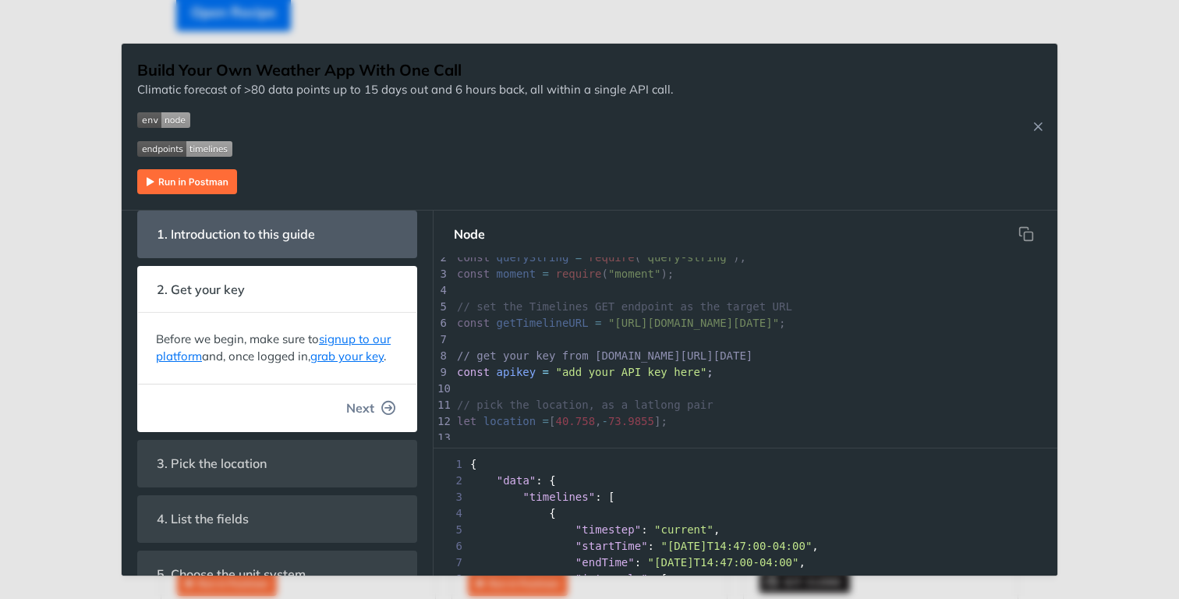
click at [359, 403] on span "Next" at bounding box center [360, 407] width 28 height 19
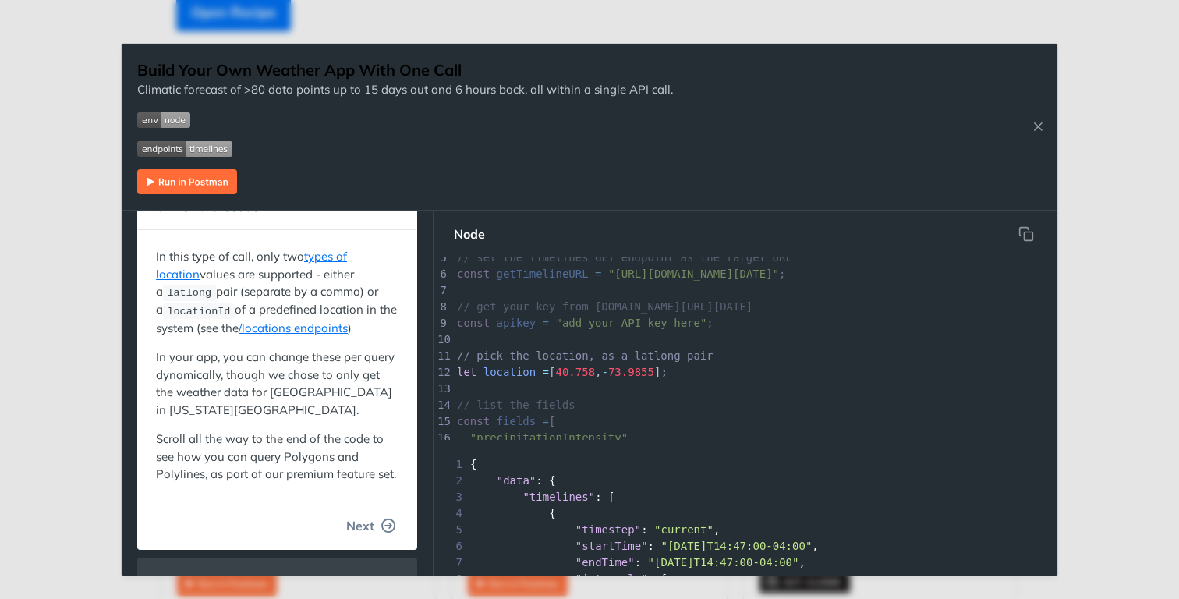
click at [360, 520] on span "Next" at bounding box center [360, 525] width 28 height 19
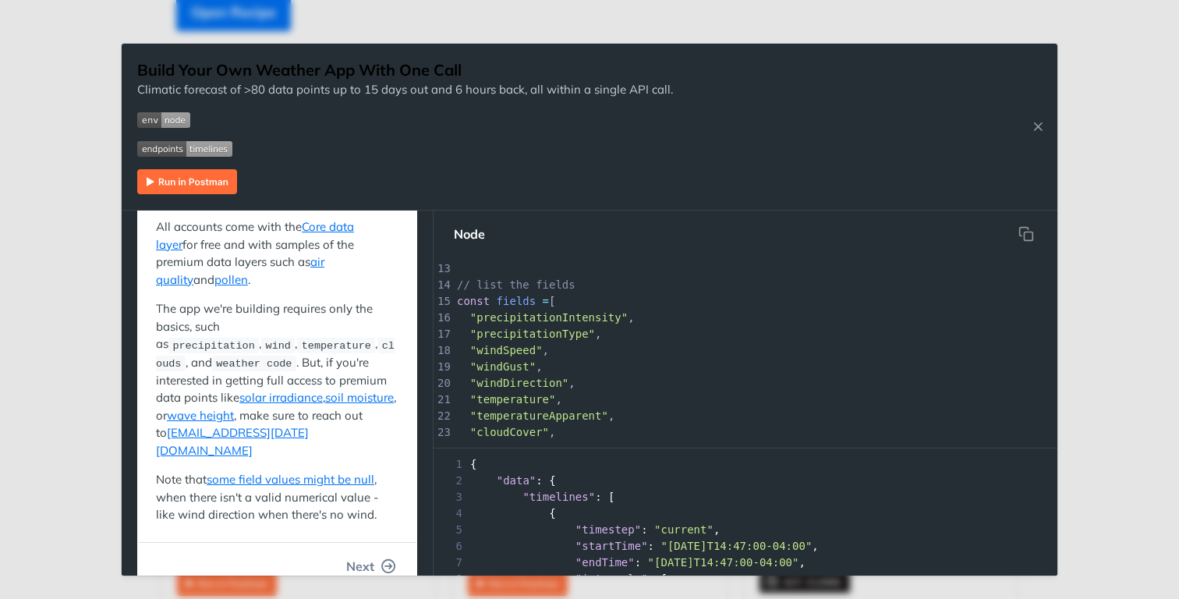
click at [358, 557] on span "Next" at bounding box center [360, 566] width 28 height 19
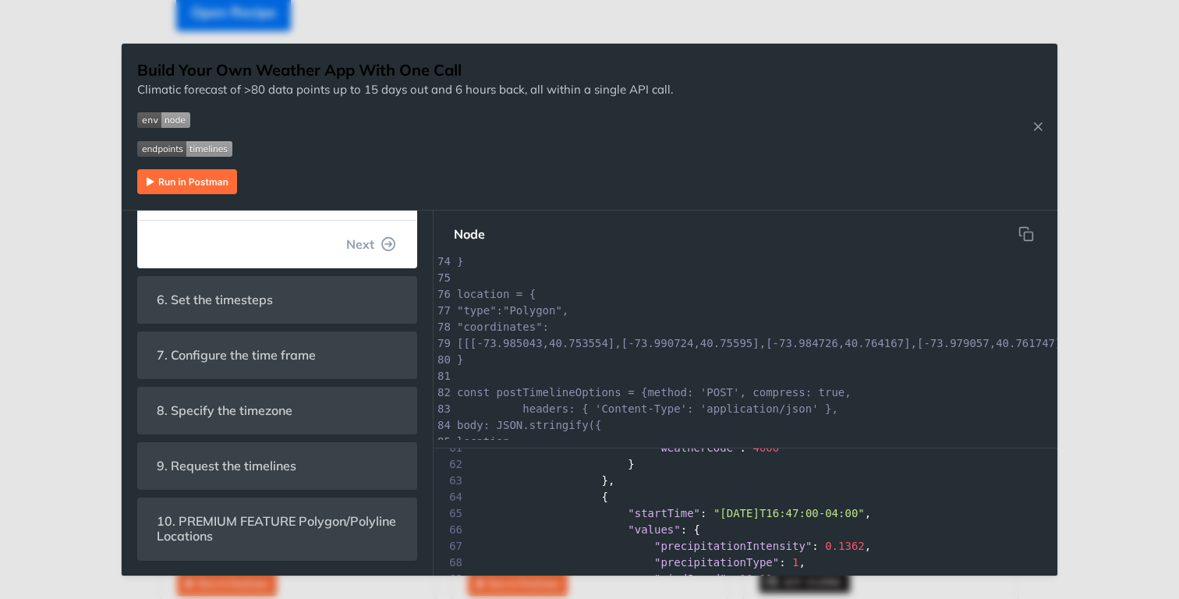
click at [1169, 45] on div "Jump to Content Reference Recipes FAQs Help Center Blog API Status Recipes Refe…" at bounding box center [589, 299] width 1179 height 599
